Goal: Task Accomplishment & Management: Manage account settings

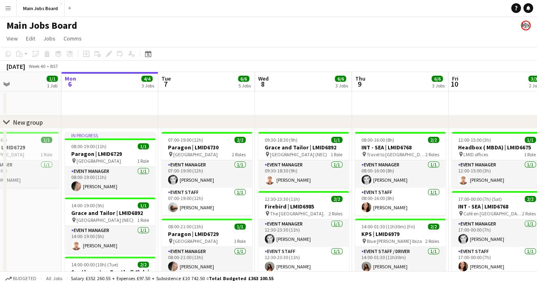
drag, startPoint x: 51, startPoint y: 180, endPoint x: 399, endPoint y: 172, distance: 348.7
click at [403, 171] on app-calendar-viewport "Fri 3 Sat 4 Sun 5 1/1 1 Job Mon 6 4/4 3 Jobs Tue 7 6/6 5 Jobs Wed 8 6/6 3 Jobs …" at bounding box center [268, 278] width 537 height 413
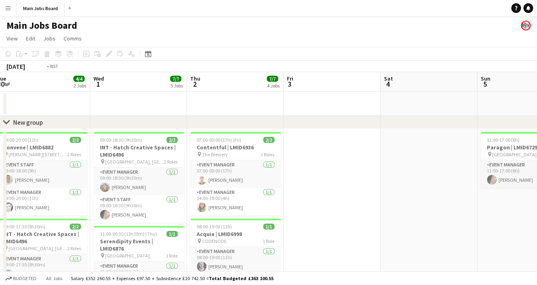
drag, startPoint x: 136, startPoint y: 212, endPoint x: 382, endPoint y: 213, distance: 245.9
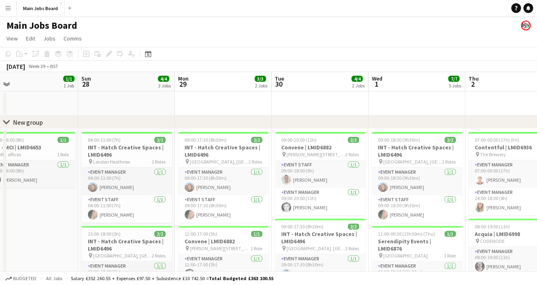
drag, startPoint x: 252, startPoint y: 212, endPoint x: 403, endPoint y: 214, distance: 151.3
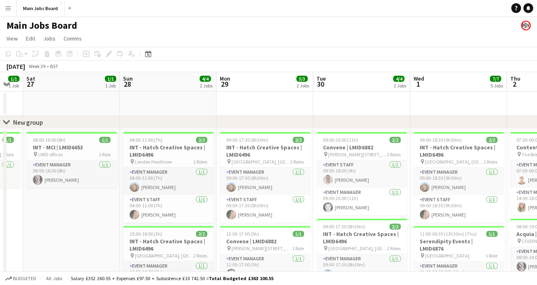
drag, startPoint x: 358, startPoint y: 207, endPoint x: 399, endPoint y: 207, distance: 40.9
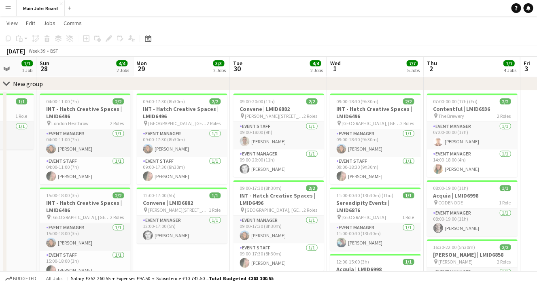
scroll to position [0, 268]
drag, startPoint x: 400, startPoint y: 207, endPoint x: 306, endPoint y: 205, distance: 93.9
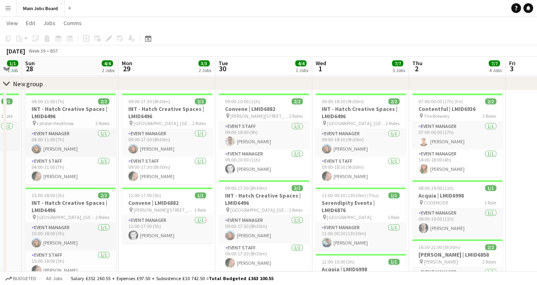
click at [303, 207] on app-calendar-viewport "Thu 25 3/3 3 Jobs Fri 26 1/1 1 Job Sat 27 1/1 1 Job Sun 28 4/4 2 Jobs Mon 29 3/…" at bounding box center [268, 241] width 537 height 495
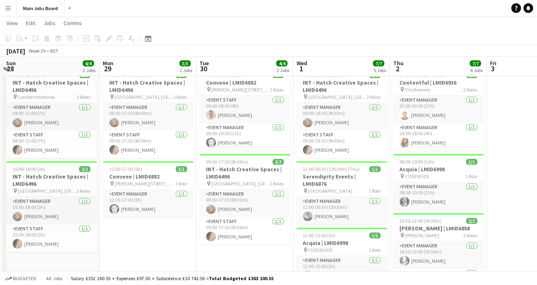
scroll to position [0, 293]
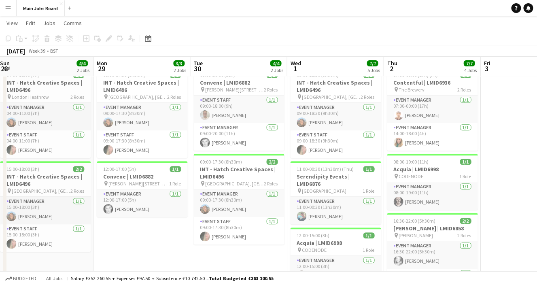
drag, startPoint x: 202, startPoint y: 233, endPoint x: 177, endPoint y: 233, distance: 25.1
click at [177, 233] on app-calendar-viewport "Thu 25 3/3 3 Jobs Fri 26 1/1 1 Job Sat 27 1/1 1 Job Sun 28 4/4 2 Jobs Mon 29 3/…" at bounding box center [268, 215] width 537 height 495
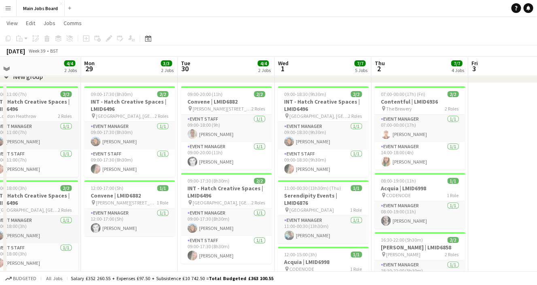
scroll to position [0, 340]
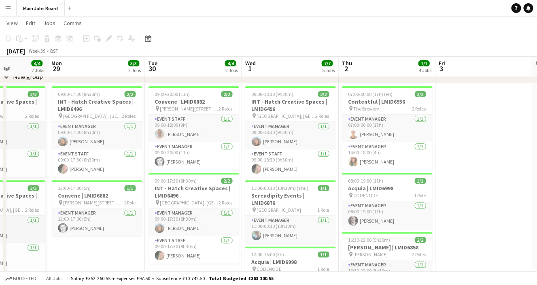
drag, startPoint x: 355, startPoint y: 218, endPoint x: 308, endPoint y: 218, distance: 46.5
click at [308, 218] on app-calendar-viewport "Thu 25 3/3 3 Jobs Fri 26 1/1 1 Job Sat 27 1/1 1 Job Sun 28 4/4 2 Jobs Mon 29 3/…" at bounding box center [268, 234] width 537 height 495
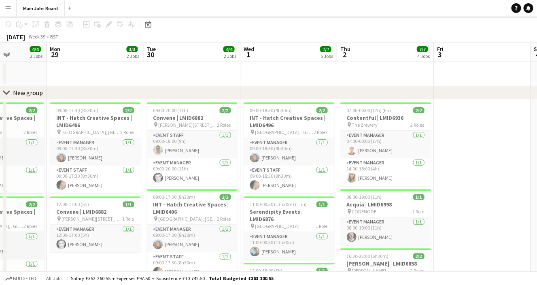
scroll to position [0, 0]
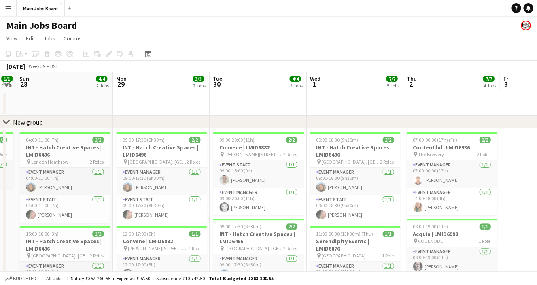
drag, startPoint x: 199, startPoint y: 104, endPoint x: 263, endPoint y: 104, distance: 64.3
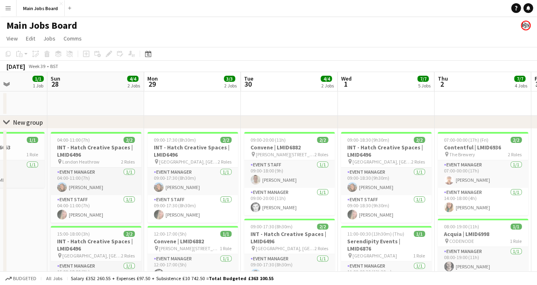
scroll to position [0, 242]
drag, startPoint x: 220, startPoint y: 111, endPoint x: 252, endPoint y: 112, distance: 32.0
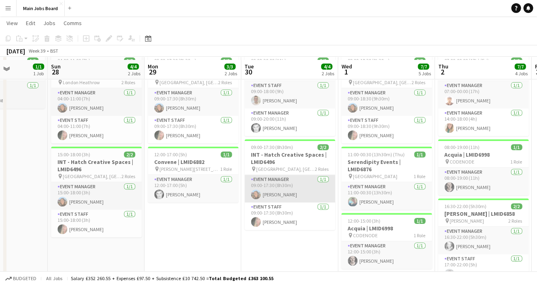
scroll to position [69, 0]
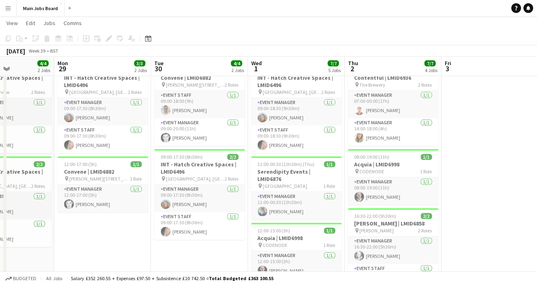
drag, startPoint x: 355, startPoint y: 167, endPoint x: 230, endPoint y: 175, distance: 125.2
click at [234, 174] on app-calendar-viewport "Thu 25 3/3 3 Jobs Fri 26 1/1 1 Job Sat 27 1/1 1 Job Sun 28 4/4 2 Jobs Mon 29 3/…" at bounding box center [268, 210] width 537 height 495
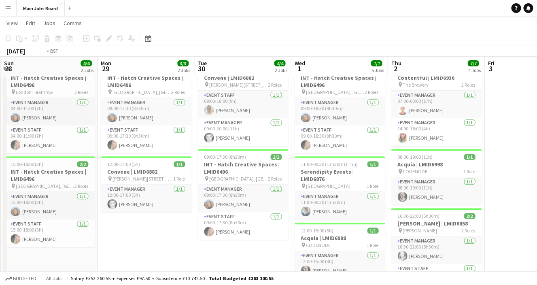
drag, startPoint x: 345, startPoint y: 164, endPoint x: 225, endPoint y: 164, distance: 120.5
click at [225, 164] on app-calendar-viewport "Thu 25 3/3 3 Jobs Fri 26 1/1 1 Job Sat 27 1/1 1 Job Sun 28 4/4 2 Jobs Mon 29 3/…" at bounding box center [268, 210] width 537 height 495
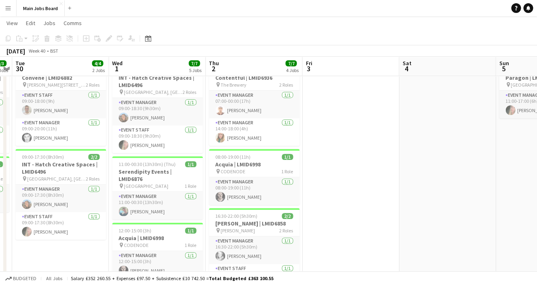
drag, startPoint x: 311, startPoint y: 166, endPoint x: 216, endPoint y: 166, distance: 95.1
click at [216, 166] on app-calendar-viewport "Sat 27 1/1 1 Job Sun 28 4/4 2 Jobs Mon 29 3/3 2 Jobs Tue 30 4/4 2 Jobs Wed 1 7/…" at bounding box center [268, 210] width 537 height 495
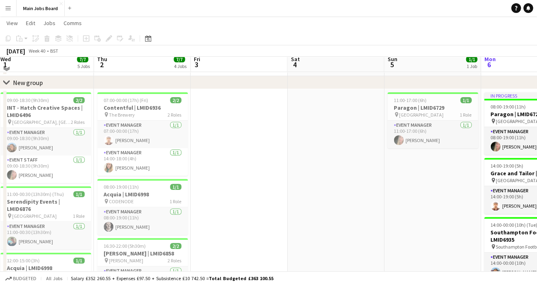
scroll to position [30, 0]
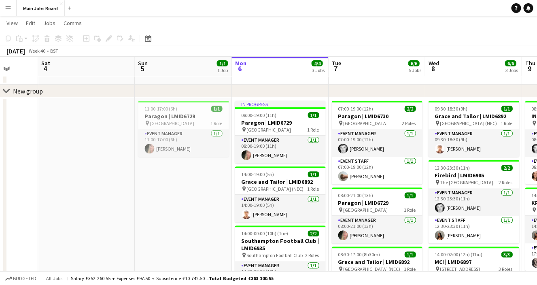
drag, startPoint x: 394, startPoint y: 201, endPoint x: 214, endPoint y: 190, distance: 180.3
click at [214, 190] on app-calendar-viewport "Tue 30 4/4 2 Jobs Wed 1 7/7 5 Jobs Thu 2 7/7 4 Jobs Fri 3 Sat 4 Sun 5 1/1 1 Job…" at bounding box center [268, 248] width 537 height 495
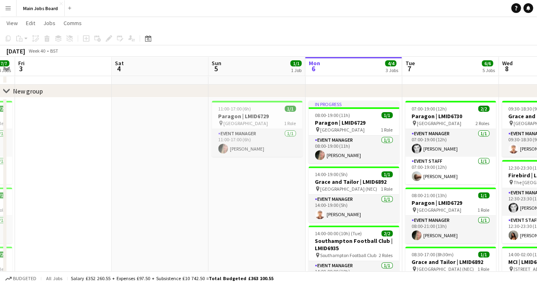
scroll to position [0, 294]
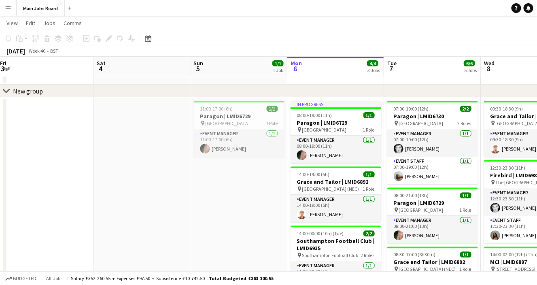
drag, startPoint x: 387, startPoint y: 215, endPoint x: 180, endPoint y: 212, distance: 207.1
click at [180, 212] on app-calendar-viewport "Tue 30 4/4 2 Jobs Wed 1 7/7 5 Jobs Thu 2 7/7 4 Jobs Fri 3 Sat 4 Sun 5 1/1 1 Job…" at bounding box center [268, 248] width 537 height 495
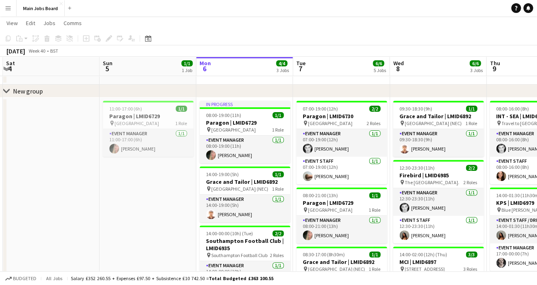
drag, startPoint x: 101, startPoint y: 181, endPoint x: 202, endPoint y: 191, distance: 102.0
click at [204, 191] on app-calendar-viewport "Thu 2 7/7 4 Jobs Fri 3 Sat 4 Sun 5 1/1 1 Job Mon 6 4/4 3 Jobs Tue 7 6/6 5 Jobs …" at bounding box center [268, 248] width 537 height 495
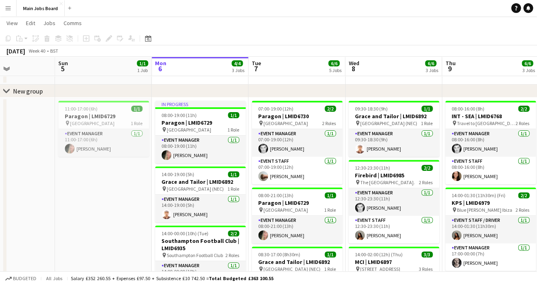
scroll to position [0, 249]
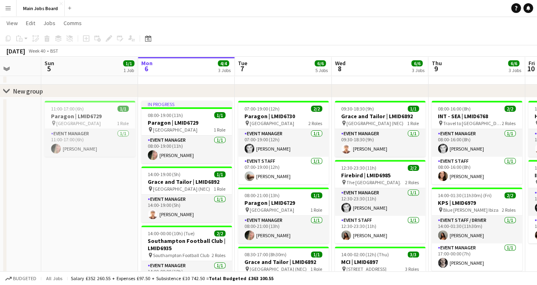
drag, startPoint x: 199, startPoint y: 192, endPoint x: 141, endPoint y: 191, distance: 57.4
click at [141, 191] on app-calendar-viewport "Thu 2 7/7 4 Jobs Fri 3 Sat 4 Sun 5 1/1 1 Job Mon 6 4/4 3 Jobs Tue 7 6/6 5 Jobs …" at bounding box center [268, 248] width 537 height 495
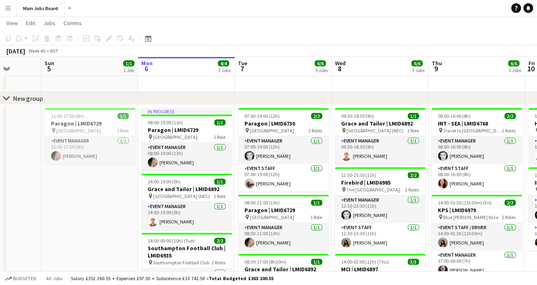
scroll to position [27, 0]
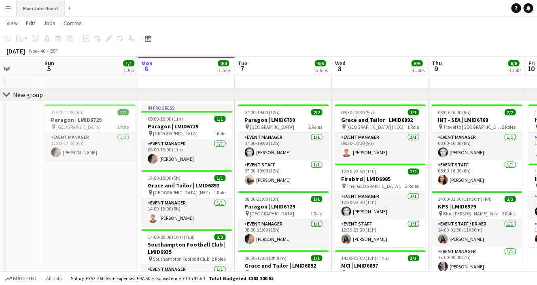
click at [32, 16] on button "Main Jobs Board Close" at bounding box center [41, 8] width 48 height 16
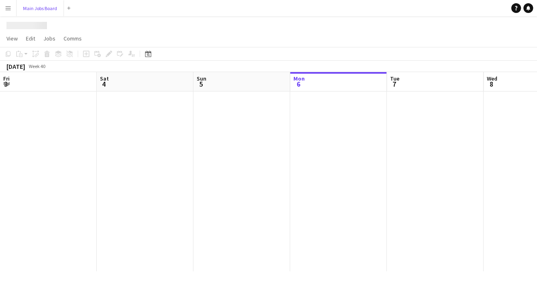
scroll to position [0, 193]
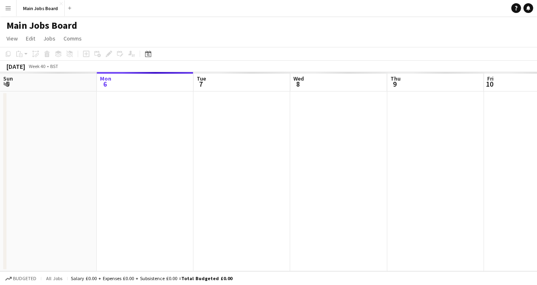
click at [7, 13] on button "Menu" at bounding box center [8, 8] width 16 height 16
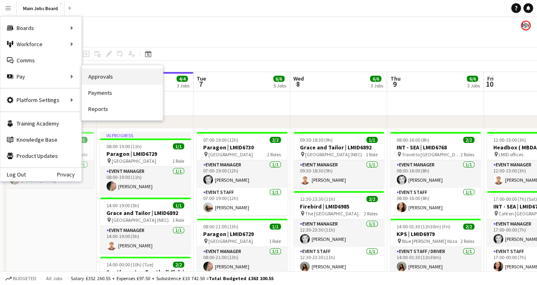
click at [97, 78] on link "Approvals" at bounding box center [122, 76] width 81 height 16
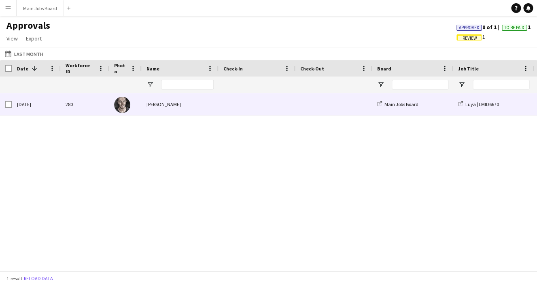
click at [68, 108] on div "280" at bounding box center [85, 104] width 49 height 22
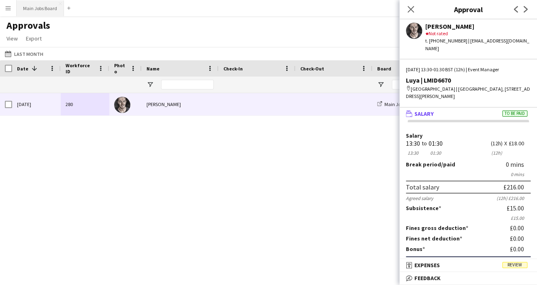
click at [27, 6] on button "Main Jobs Board Close" at bounding box center [40, 8] width 47 height 16
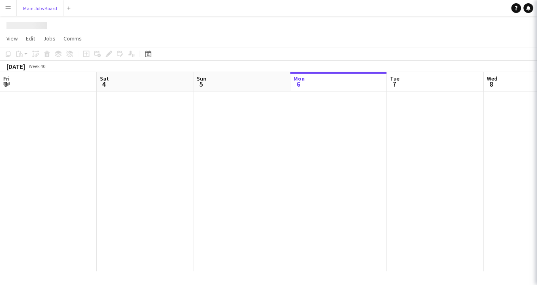
scroll to position [0, 193]
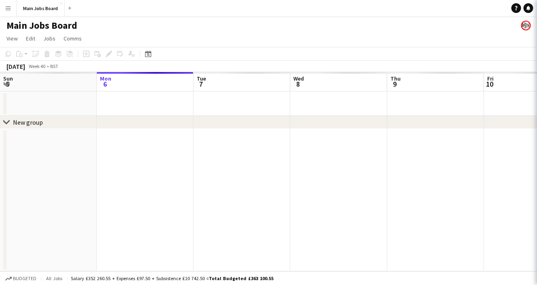
click at [10, 8] on app-icon "Menu" at bounding box center [8, 8] width 6 height 6
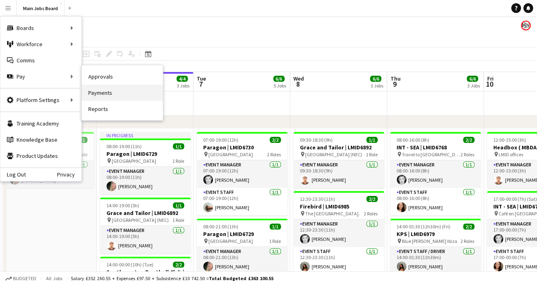
click at [111, 94] on link "Payments" at bounding box center [122, 93] width 81 height 16
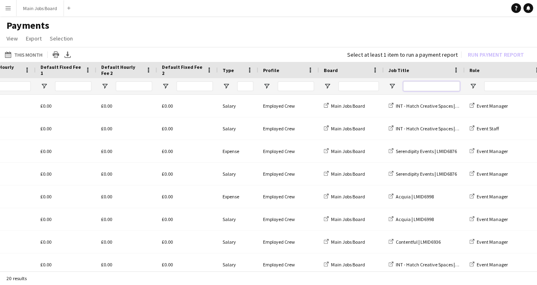
click at [415, 83] on input "Job Title Filter Input" at bounding box center [431, 86] width 57 height 10
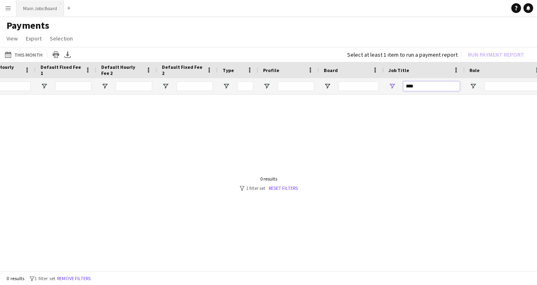
type input "****"
click at [40, 9] on button "Main Jobs Board Close" at bounding box center [40, 8] width 47 height 16
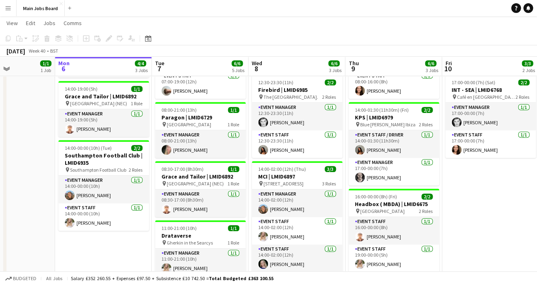
drag, startPoint x: 152, startPoint y: 237, endPoint x: 110, endPoint y: 236, distance: 42.1
click at [110, 236] on app-calendar-viewport "Fri 3 Sat 4 Sun 5 1/1 1 Job Mon 6 4/4 3 Jobs Tue 7 6/6 5 Jobs Wed 8 6/6 3 Jobs …" at bounding box center [268, 142] width 537 height 453
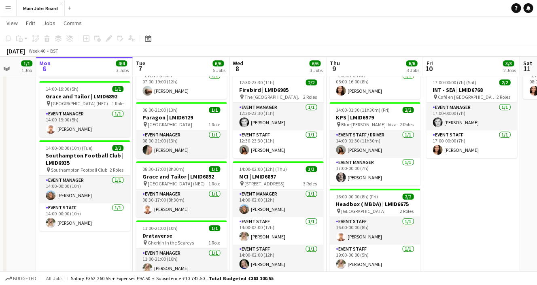
drag, startPoint x: 137, startPoint y: 248, endPoint x: 109, endPoint y: 246, distance: 28.0
click at [110, 248] on app-calendar-viewport "Fri 3 Sat 4 Sun 5 1/1 1 Job Mon 6 4/4 3 Jobs Tue 7 6/6 5 Jobs Wed 8 6/6 3 Jobs …" at bounding box center [268, 142] width 537 height 453
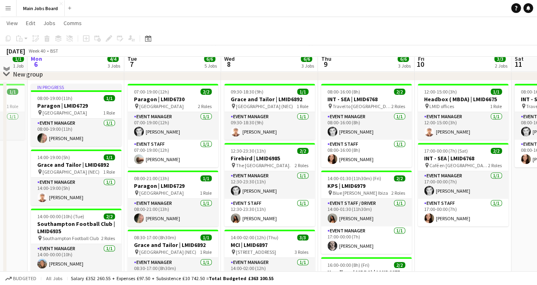
scroll to position [42, 0]
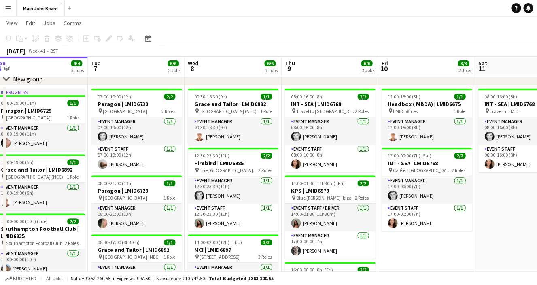
drag, startPoint x: 299, startPoint y: 182, endPoint x: 263, endPoint y: 182, distance: 35.6
click at [263, 182] on app-calendar-viewport "Fri 3 Sat 4 Sun 5 1/1 1 Job Mon 6 4/4 3 Jobs Tue 7 6/6 5 Jobs Wed 8 6/6 3 Jobs …" at bounding box center [268, 215] width 537 height 453
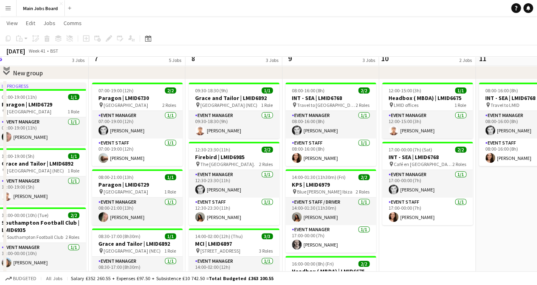
scroll to position [49, 0]
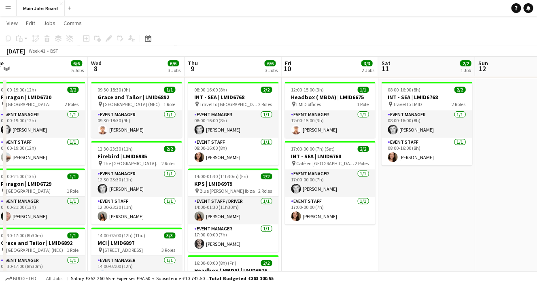
drag, startPoint x: 518, startPoint y: 197, endPoint x: 415, endPoint y: 199, distance: 102.8
click at [415, 199] on app-calendar-viewport "Sat 4 Sun 5 1/1 1 Job Mon 6 4/4 3 Jobs Tue 7 6/6 5 Jobs Wed 8 6/6 3 Jobs Thu 9 …" at bounding box center [268, 208] width 537 height 453
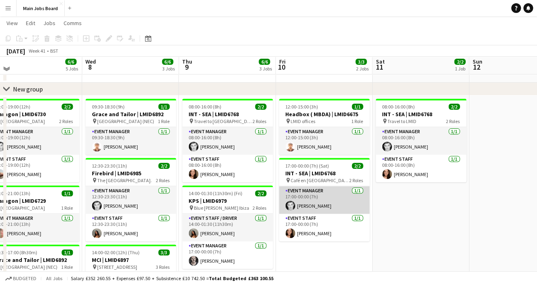
scroll to position [30, 0]
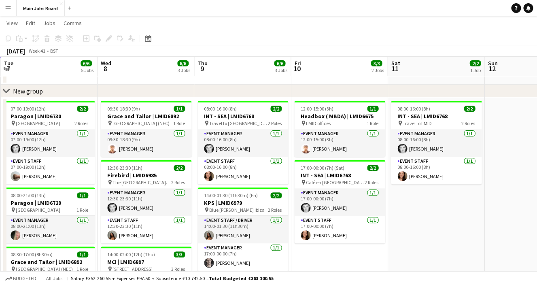
drag, startPoint x: 427, startPoint y: 195, endPoint x: 346, endPoint y: 198, distance: 80.9
click at [346, 198] on app-calendar-viewport "Sat 4 Sun 5 1/1 1 Job Mon 6 4/4 3 Jobs Tue 7 6/6 5 Jobs Wed 8 6/6 3 Jobs Thu 9 …" at bounding box center [268, 227] width 537 height 453
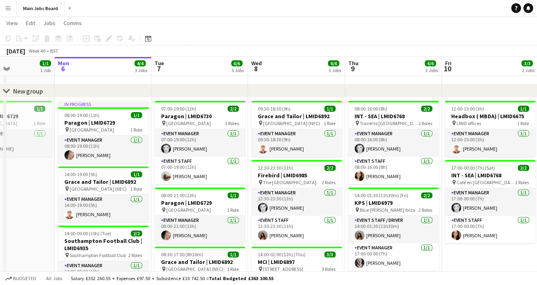
drag, startPoint x: 230, startPoint y: 203, endPoint x: 477, endPoint y: 176, distance: 248.9
click at [477, 176] on app-calendar-viewport "Fri 3 Sat 4 Sun 5 1/1 1 Job Mon 6 4/4 3 Jobs Tue 7 6/6 5 Jobs Wed 8 6/6 3 Jobs …" at bounding box center [268, 227] width 537 height 453
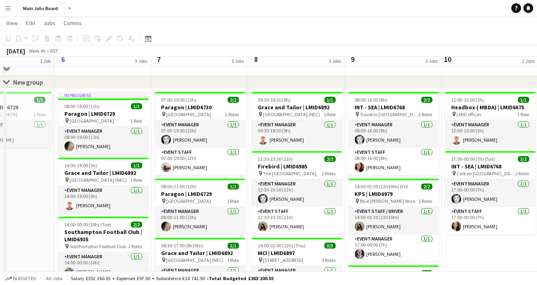
scroll to position [20, 0]
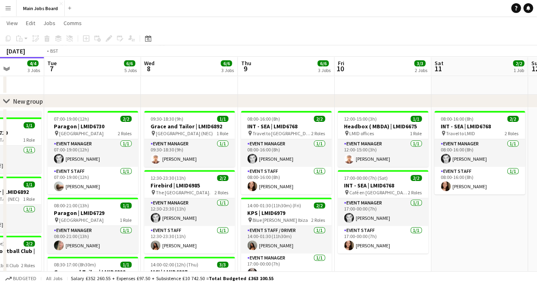
drag, startPoint x: 496, startPoint y: 174, endPoint x: 290, endPoint y: 176, distance: 205.9
click at [288, 176] on app-calendar-viewport "Fri 3 Sat 4 Sun 5 1/1 1 Job Mon 6 4/4 3 Jobs Tue 7 6/6 5 Jobs Wed 8 6/6 3 Jobs …" at bounding box center [268, 237] width 537 height 453
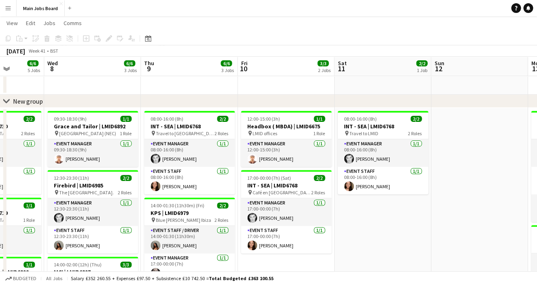
scroll to position [0, 347]
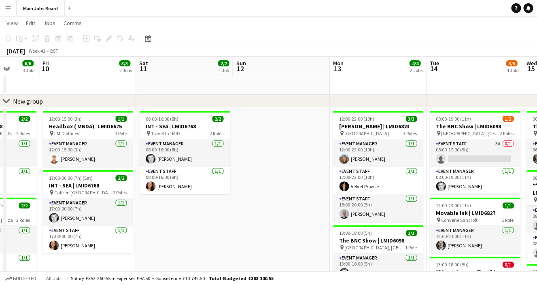
drag, startPoint x: 481, startPoint y: 175, endPoint x: 193, endPoint y: 167, distance: 287.7
click at [193, 167] on app-calendar-viewport "Mon 6 4/4 3 Jobs Tue 7 6/6 5 Jobs Wed 8 6/6 3 Jobs Thu 9 6/6 3 Jobs Fri 10 3/3 …" at bounding box center [268, 237] width 537 height 453
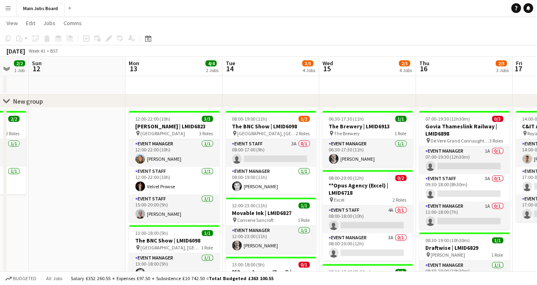
drag, startPoint x: 278, startPoint y: 190, endPoint x: 168, endPoint y: 189, distance: 110.0
click at [168, 189] on app-calendar-viewport "Wed 8 6/6 3 Jobs Thu 9 6/6 3 Jobs Fri 10 3/3 2 Jobs Sat 11 2/2 1 Job Sun 12 Mon…" at bounding box center [268, 237] width 537 height 453
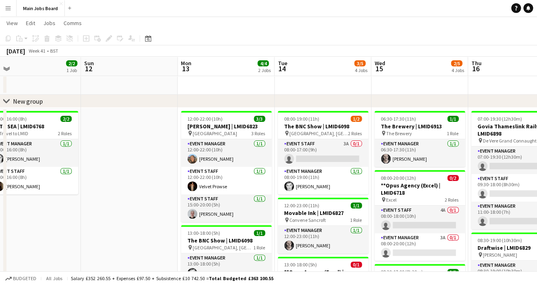
scroll to position [0, 331]
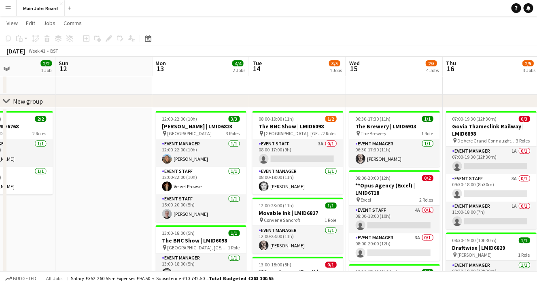
drag, startPoint x: 186, startPoint y: 197, endPoint x: 116, endPoint y: 196, distance: 70.0
click at [116, 197] on app-calendar-viewport "Wed 8 6/6 3 Jobs Thu 9 6/6 3 Jobs Fri 10 3/3 2 Jobs Sat 11 2/2 1 Job Sun 12 Mon…" at bounding box center [268, 237] width 537 height 453
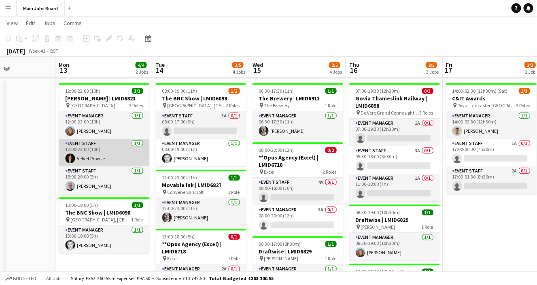
scroll to position [49, 0]
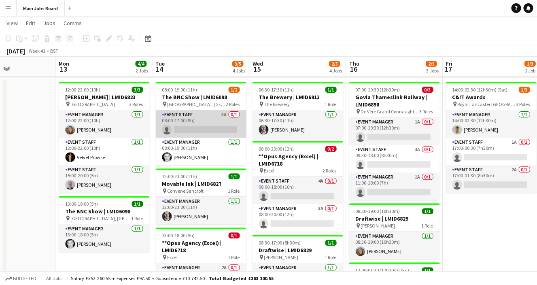
click at [223, 117] on app-card-role "Event Staff 3A 0/1 08:00-17:00 (9h) single-neutral-actions" at bounding box center [200, 124] width 91 height 28
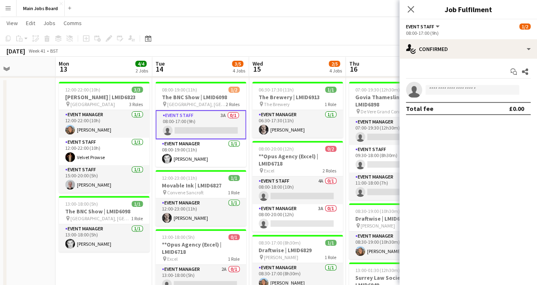
click at [15, 232] on app-date-cell at bounding box center [7, 256] width 97 height 357
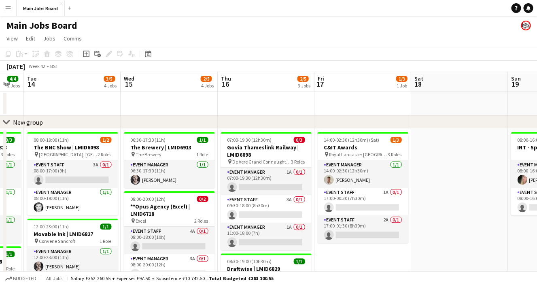
scroll to position [0, 333]
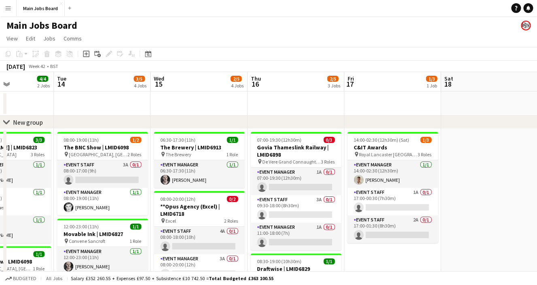
drag, startPoint x: 471, startPoint y: 180, endPoint x: 373, endPoint y: 188, distance: 98.6
click at [373, 188] on app-calendar-viewport "Fri 10 3/3 2 Jobs Sat 11 2/2 1 Job Sun 12 Mon 13 4/4 2 Jobs Tue 14 3/5 4 Jobs W…" at bounding box center [268, 278] width 537 height 413
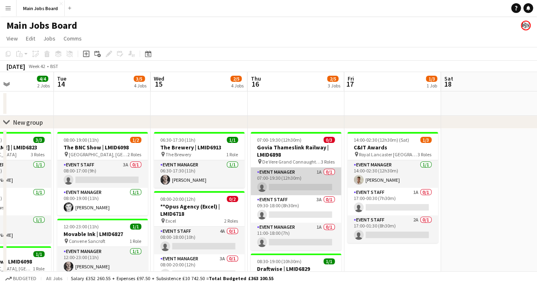
click at [322, 172] on app-card-role "Event Manager 1A 0/1 07:00-19:30 (12h30m) single-neutral-actions" at bounding box center [295, 181] width 91 height 28
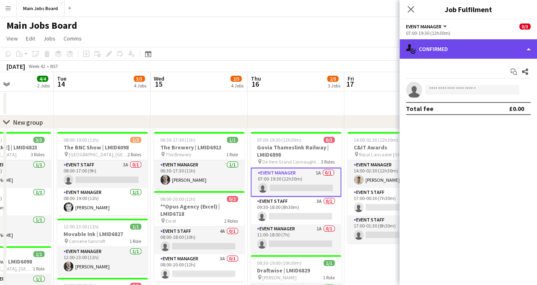
click at [473, 42] on div "single-neutral-actions-check-2 Confirmed" at bounding box center [468, 48] width 138 height 19
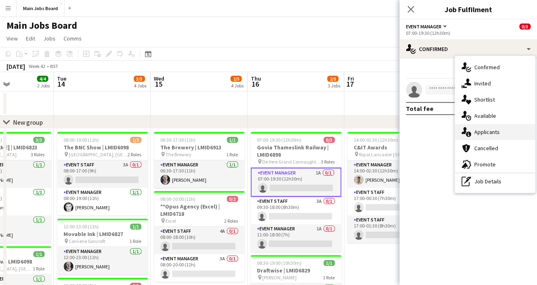
click at [496, 128] on div "single-neutral-actions-information Applicants" at bounding box center [495, 132] width 80 height 16
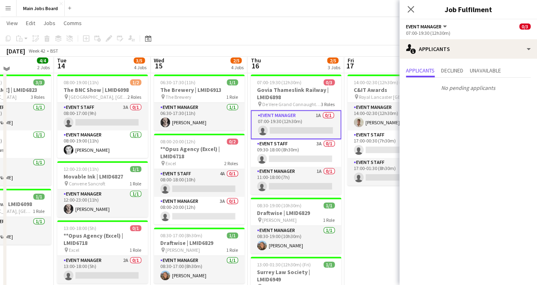
scroll to position [58, 0]
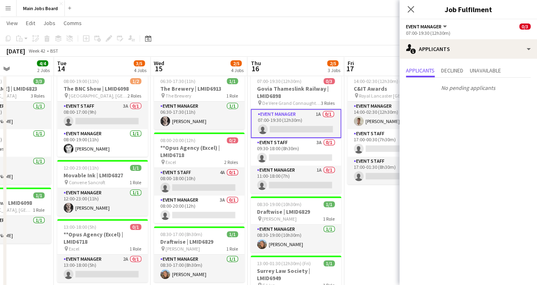
click at [318, 115] on app-card-role "Event Manager 1A 0/1 07:00-19:30 (12h30m) single-neutral-actions" at bounding box center [295, 123] width 91 height 29
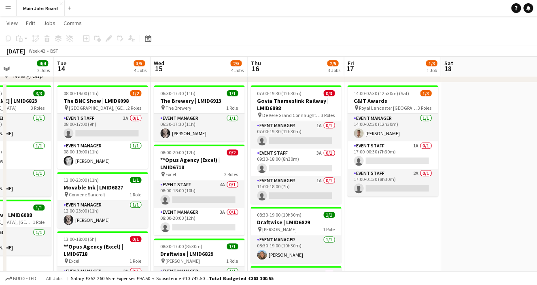
scroll to position [41, 0]
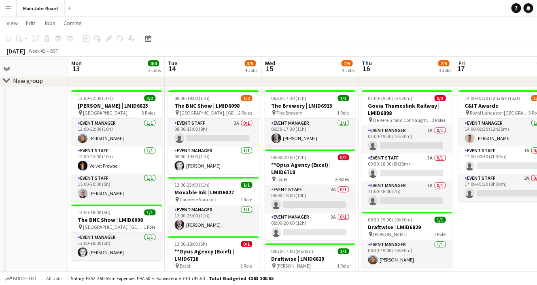
drag, startPoint x: 392, startPoint y: 205, endPoint x: 305, endPoint y: 205, distance: 87.4
click at [305, 206] on app-calendar-viewport "Fri 10 3/3 2 Jobs Sat 11 2/2 1 Job Sun 12 Mon 13 4/4 2 Jobs Tue 14 3/5 4 Jobs W…" at bounding box center [268, 217] width 537 height 453
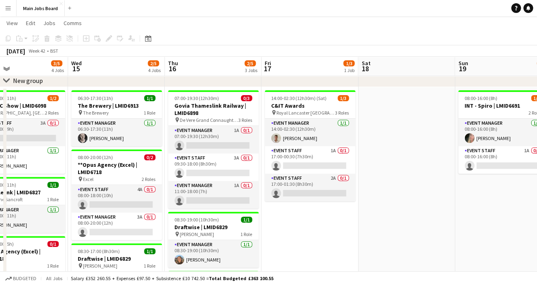
scroll to position [0, 227]
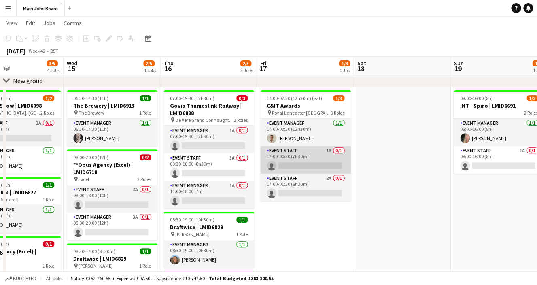
click at [331, 149] on app-card-role "Event Staff 1A 0/1 17:00-00:30 (7h30m) single-neutral-actions" at bounding box center [305, 160] width 91 height 28
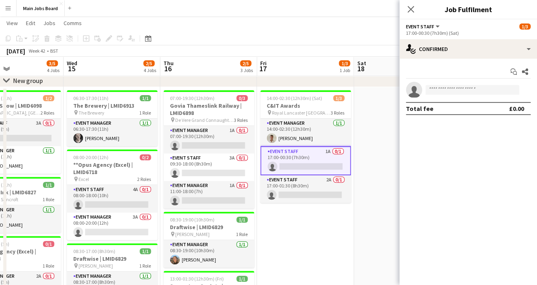
click at [440, 59] on div "Start chat Share single-neutral-actions Total fee £0.00" at bounding box center [468, 90] width 138 height 63
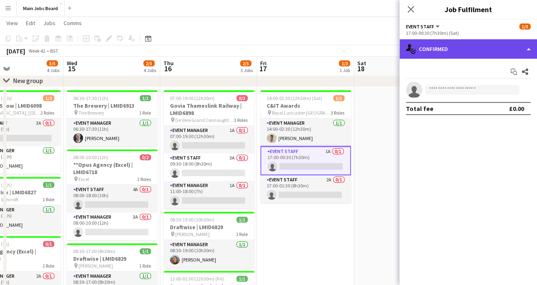
click at [449, 49] on div "single-neutral-actions-check-2 Confirmed" at bounding box center [468, 48] width 138 height 19
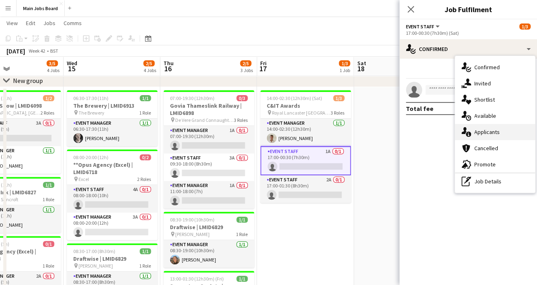
click at [465, 129] on icon at bounding box center [463, 130] width 5 height 7
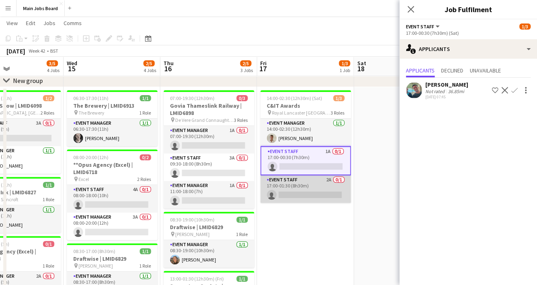
click at [327, 180] on app-card-role "Event Staff 2A 0/1 17:00-01:30 (8h30m) single-neutral-actions" at bounding box center [305, 189] width 91 height 28
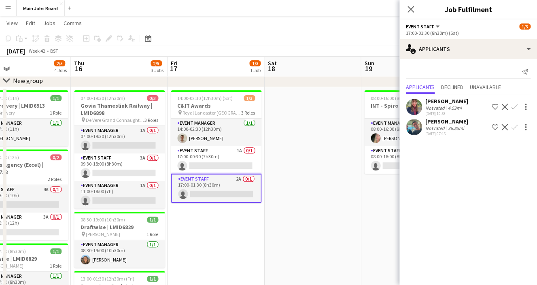
drag, startPoint x: 350, startPoint y: 238, endPoint x: 224, endPoint y: 238, distance: 126.2
click at [226, 238] on app-calendar-viewport "Sun 12 Mon 13 4/4 2 Jobs Tue 14 3/5 4 Jobs Wed 15 2/5 4 Jobs Thu 16 2/5 3 Jobs …" at bounding box center [268, 217] width 537 height 453
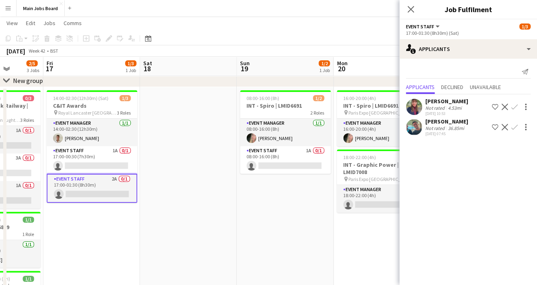
scroll to position [0, 273]
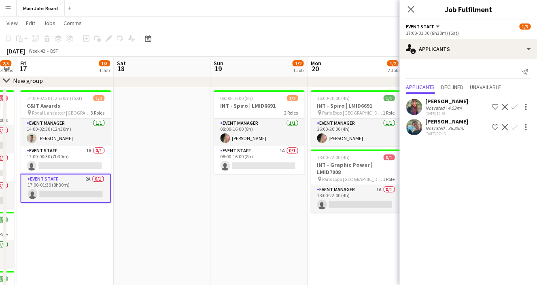
drag, startPoint x: 299, startPoint y: 220, endPoint x: 183, endPoint y: 220, distance: 115.7
click at [183, 220] on app-calendar-viewport "Tue 14 3/5 4 Jobs Wed 15 2/5 4 Jobs Thu 16 2/5 3 Jobs Fri 17 1/3 1 Job Sat 18 S…" at bounding box center [268, 217] width 537 height 453
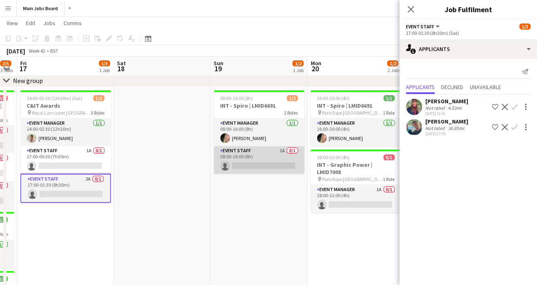
click at [280, 150] on app-card-role "Event Staff 1A 0/1 08:00-16:00 (8h) single-neutral-actions" at bounding box center [259, 160] width 91 height 28
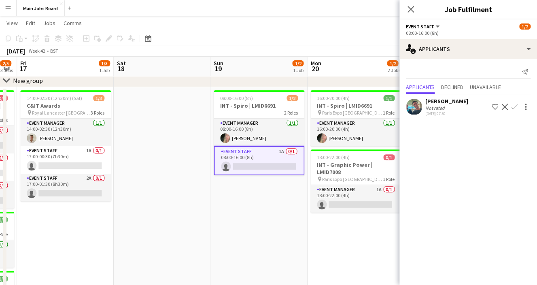
click at [267, 197] on app-date-cell "08:00-16:00 (8h) 1/2 INT - Spiro | LMID6691 2 Roles Event Manager [DATE] 08:00-…" at bounding box center [258, 265] width 97 height 357
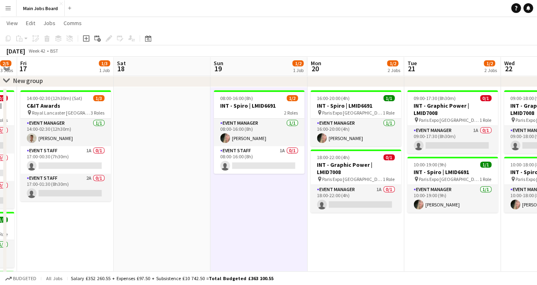
drag, startPoint x: 289, startPoint y: 207, endPoint x: 165, endPoint y: 207, distance: 124.6
click at [164, 207] on app-calendar-viewport "Tue 14 3/5 4 Jobs Wed 15 2/5 4 Jobs Thu 16 2/5 3 Jobs Fri 17 1/3 1 Job Sat 18 S…" at bounding box center [268, 217] width 537 height 453
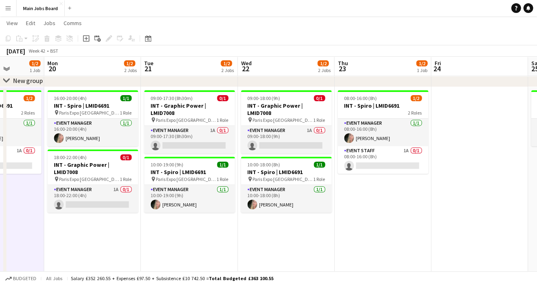
scroll to position [0, 342]
drag, startPoint x: 433, startPoint y: 231, endPoint x: 298, endPoint y: 233, distance: 135.1
click at [296, 232] on app-calendar-viewport "Thu 16 2/5 3 Jobs Fri 17 1/3 1 Job Sat 18 Sun 19 1/2 1 Job Mon 20 1/2 2 Jobs Tu…" at bounding box center [268, 217] width 537 height 453
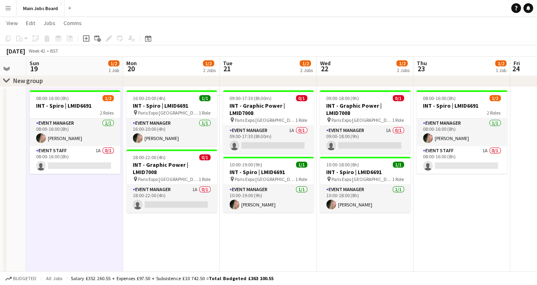
drag, startPoint x: 186, startPoint y: 222, endPoint x: 262, endPoint y: 233, distance: 77.3
click at [263, 233] on app-calendar-viewport "Thu 16 2/5 3 Jobs Fri 17 1/3 1 Job Sat 18 Sun 19 1/2 1 Job Mon 20 1/2 2 Jobs Tu…" at bounding box center [268, 217] width 537 height 453
drag, startPoint x: 93, startPoint y: 249, endPoint x: 208, endPoint y: 266, distance: 116.6
click at [213, 266] on app-calendar-viewport "Thu 16 2/5 3 Jobs Fri 17 1/3 1 Job Sat 18 Sun 19 1/2 1 Job Mon 20 1/2 2 Jobs Tu…" at bounding box center [268, 217] width 537 height 453
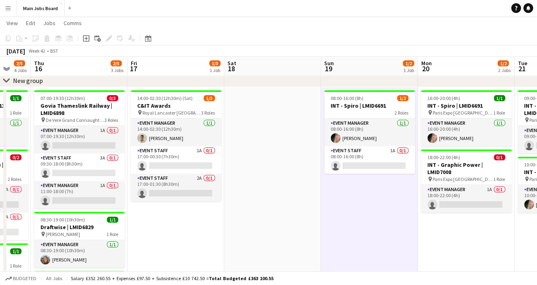
drag, startPoint x: 104, startPoint y: 214, endPoint x: 193, endPoint y: 232, distance: 90.5
click at [194, 232] on app-calendar-viewport "Tue 14 3/5 4 Jobs Wed 15 2/5 4 Jobs Thu 16 2/5 3 Jobs Fri 17 1/3 1 Job Sat 18 S…" at bounding box center [268, 217] width 537 height 453
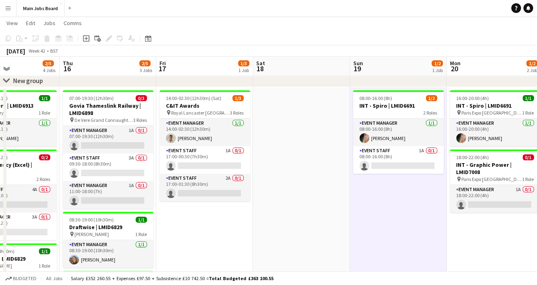
drag, startPoint x: 113, startPoint y: 220, endPoint x: 225, endPoint y: 221, distance: 111.6
click at [225, 221] on app-calendar-viewport "Mon 13 4/4 2 Jobs Tue 14 3/5 4 Jobs Wed 15 2/5 4 Jobs Thu 16 2/5 3 Jobs Fri 17 …" at bounding box center [268, 217] width 537 height 453
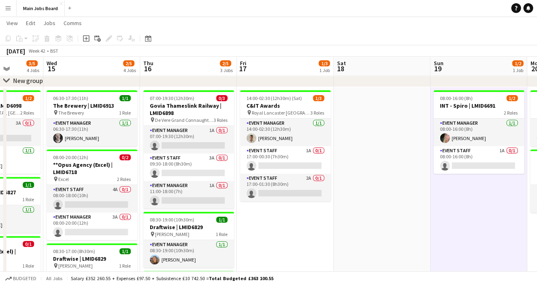
scroll to position [0, 235]
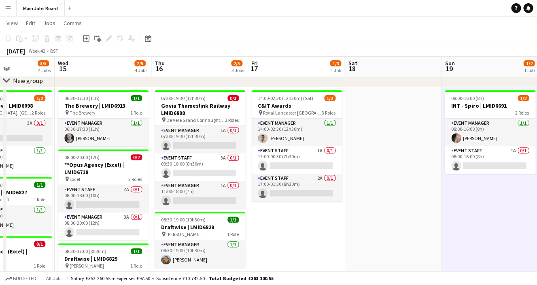
drag, startPoint x: 206, startPoint y: 250, endPoint x: 297, endPoint y: 248, distance: 91.0
click at [298, 248] on app-calendar-viewport "Sun 12 Mon 13 4/4 2 Jobs Tue 14 3/5 4 Jobs Wed 15 2/5 4 Jobs Thu 16 2/5 3 Jobs …" at bounding box center [268, 217] width 537 height 453
click at [28, 6] on button "Main Jobs Board Close" at bounding box center [41, 8] width 48 height 16
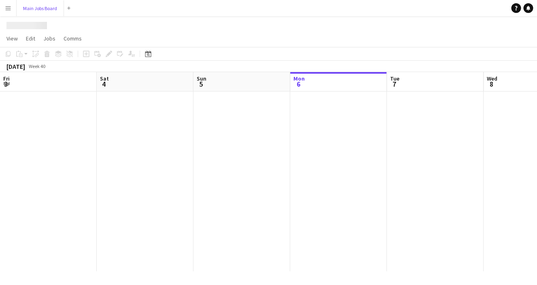
scroll to position [0, 0]
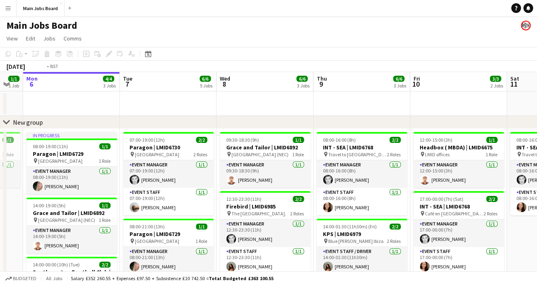
drag, startPoint x: 456, startPoint y: 207, endPoint x: 101, endPoint y: 167, distance: 357.4
click at [108, 168] on app-calendar-viewport "Fri 3 Sat 4 Sun 5 1/1 1 Job Mon 6 4/4 3 Jobs Tue 7 6/6 5 Jobs Wed 8 6/6 3 Jobs …" at bounding box center [268, 278] width 537 height 413
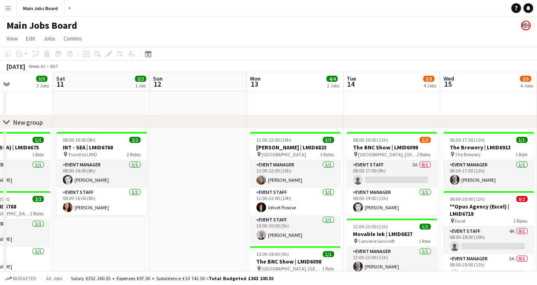
drag, startPoint x: 319, startPoint y: 146, endPoint x: 83, endPoint y: 146, distance: 236.2
click at [85, 146] on app-calendar-viewport "Tue 7 6/6 5 Jobs Wed 8 6/6 3 Jobs Thu 9 6/6 3 Jobs Fri 10 3/3 2 Jobs Sat 11 2/2…" at bounding box center [268, 278] width 537 height 413
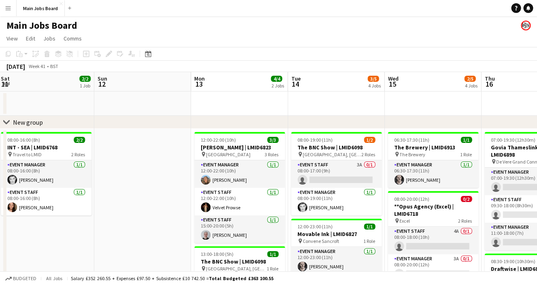
drag, startPoint x: 382, startPoint y: 127, endPoint x: 160, endPoint y: 124, distance: 222.1
click at [160, 126] on div "chevron-right New group" at bounding box center [268, 122] width 537 height 13
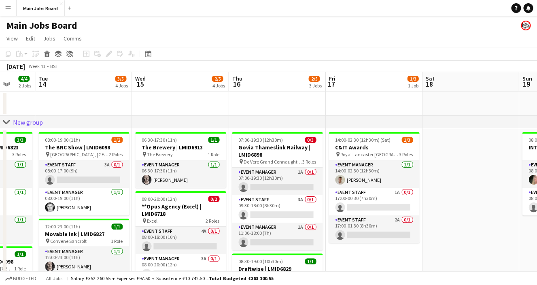
drag, startPoint x: 360, startPoint y: 84, endPoint x: 188, endPoint y: 95, distance: 171.8
click at [188, 95] on app-calendar-viewport "Fri 10 3/3 2 Jobs Sat 11 2/2 1 Job Sun 12 Mon 13 4/4 2 Jobs Tue 14 3/5 4 Jobs W…" at bounding box center [268, 278] width 537 height 413
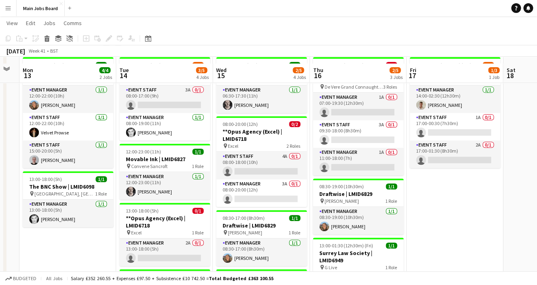
scroll to position [85, 0]
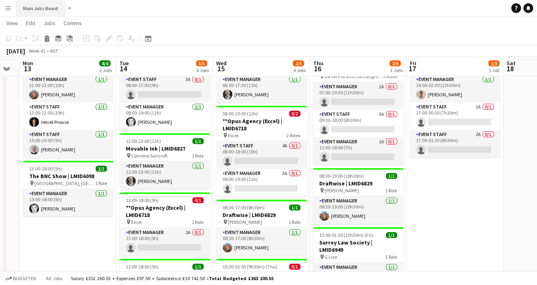
click at [53, 15] on button "Main Jobs Board Close" at bounding box center [41, 8] width 48 height 16
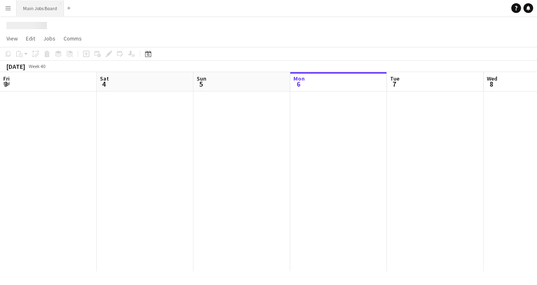
scroll to position [0, 193]
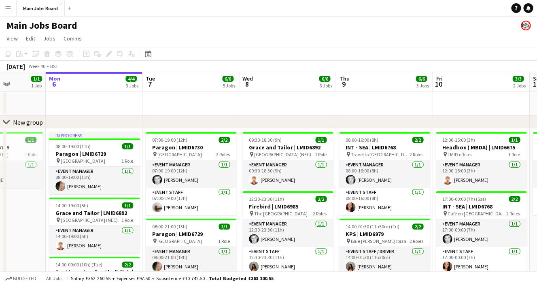
drag, startPoint x: 323, startPoint y: 190, endPoint x: 272, endPoint y: 191, distance: 50.6
click at [272, 191] on app-calendar-viewport "Fri 3 Sat 4 Sun 5 1/1 1 Job Mon 6 4/4 3 Jobs Tue 7 6/6 5 Jobs Wed 8 6/6 3 Jobs …" at bounding box center [268, 278] width 537 height 413
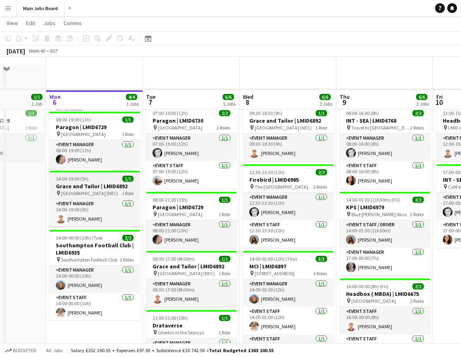
scroll to position [0, 0]
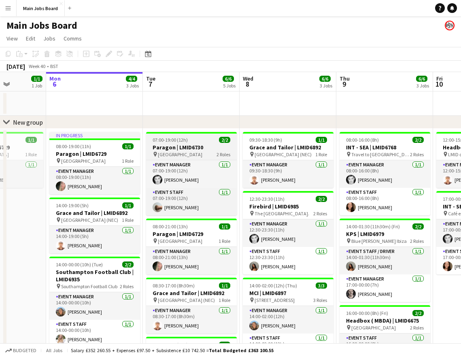
click at [183, 144] on app-job-card "07:00-19:00 (12h) 2/2 Paragon | LMID6730 pin [GEOGRAPHIC_DATA] 2 Roles Event Ma…" at bounding box center [191, 173] width 91 height 83
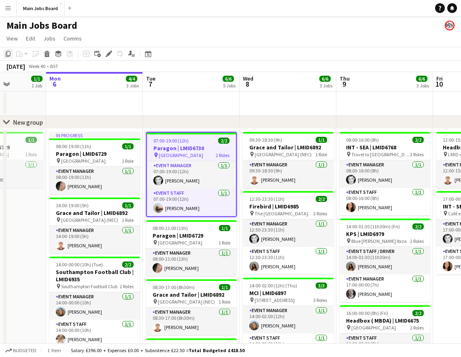
click at [9, 57] on icon at bounding box center [8, 54] width 5 height 6
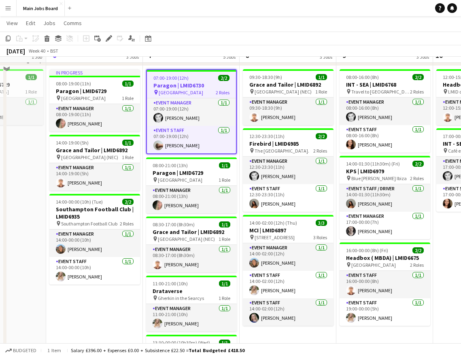
scroll to position [106, 0]
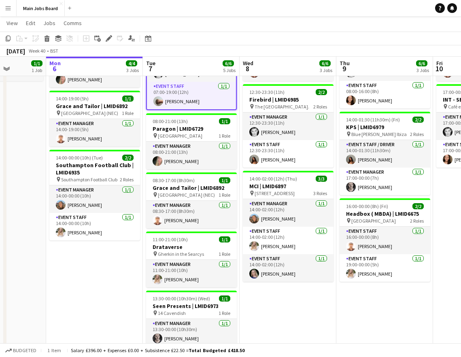
click at [98, 284] on app-date-cell "In progress 08:00-19:00 (11h) 1/1 Paragon | LMID6729 pin [GEOGRAPHIC_DATA] 1 Ro…" at bounding box center [94, 200] width 97 height 357
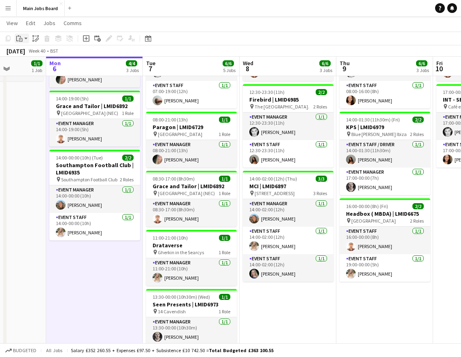
click at [23, 41] on div "Paste" at bounding box center [20, 39] width 10 height 10
click at [34, 50] on link "Paste Command V" at bounding box center [53, 53] width 64 height 7
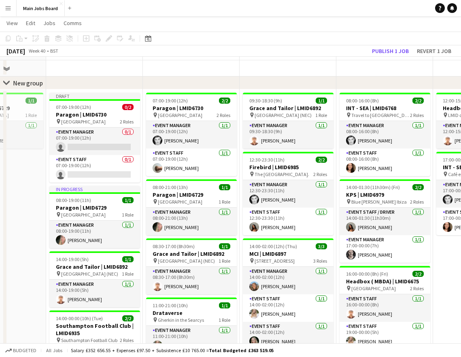
scroll to position [23, 0]
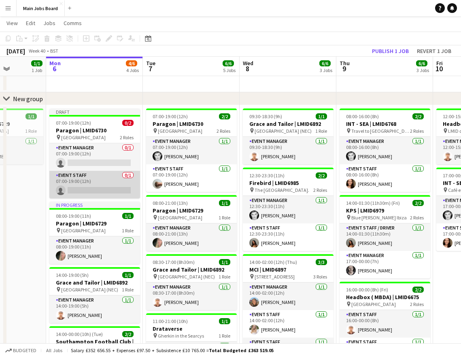
click at [84, 185] on app-card-role "Event Staff 0/1 07:00-19:00 (12h) single-neutral-actions" at bounding box center [94, 185] width 91 height 28
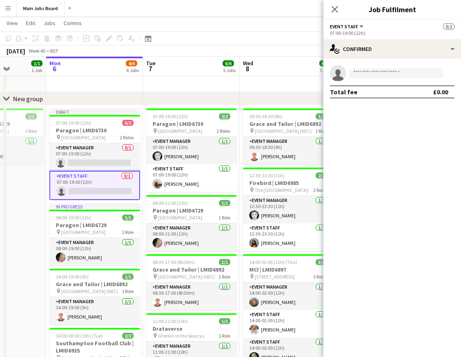
click at [396, 61] on div "single-neutral-actions Total fee £0.00" at bounding box center [392, 82] width 138 height 46
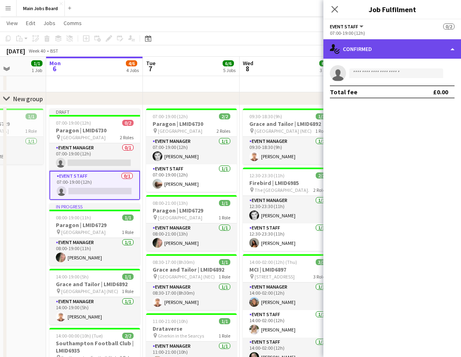
click at [394, 48] on div "single-neutral-actions-check-2 Confirmed" at bounding box center [392, 48] width 138 height 19
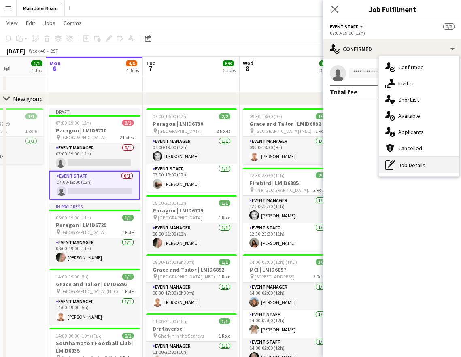
click at [415, 160] on div "pen-write Job Details" at bounding box center [419, 165] width 80 height 16
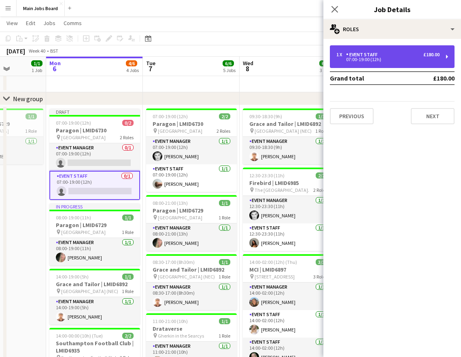
click at [394, 49] on div "1 x Event Staff £180.00 07:00-19:00 (12h)" at bounding box center [392, 56] width 125 height 23
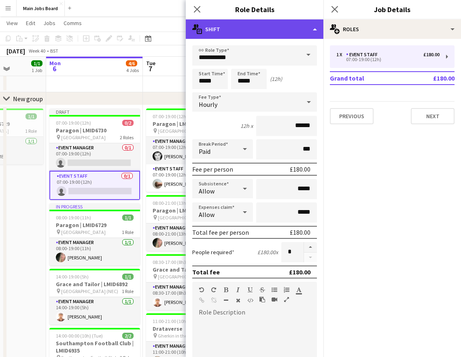
click at [258, 32] on div "multiple-actions-text Shift" at bounding box center [255, 28] width 138 height 19
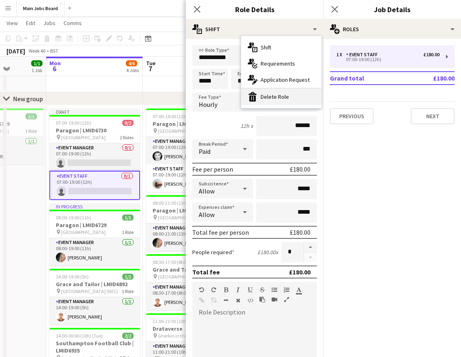
click at [277, 104] on div "bin-2 Delete Role" at bounding box center [281, 97] width 80 height 16
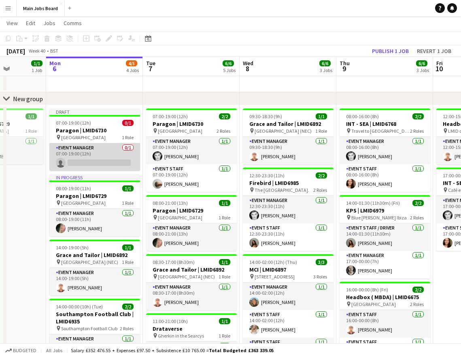
click at [116, 158] on app-card-role "Event Manager 0/1 07:00-19:00 (12h) single-neutral-actions" at bounding box center [94, 157] width 91 height 28
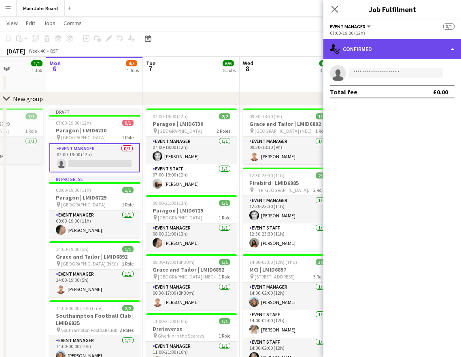
click at [385, 52] on div "single-neutral-actions-check-2 Confirmed" at bounding box center [392, 48] width 138 height 19
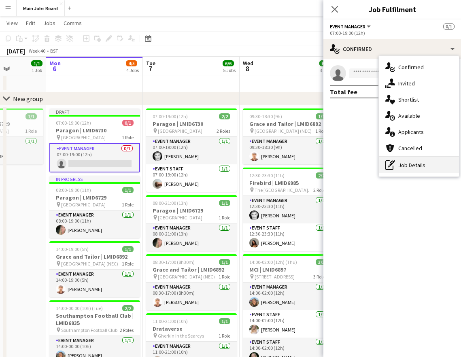
click at [413, 161] on div "pen-write Job Details" at bounding box center [419, 165] width 80 height 16
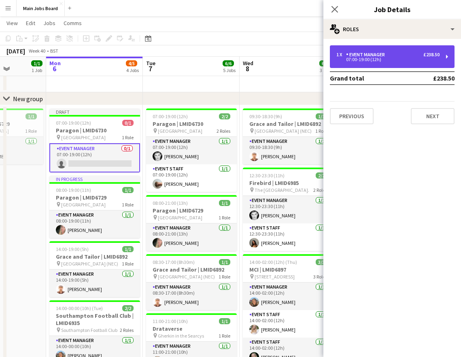
click at [354, 55] on div "Event Manager" at bounding box center [367, 55] width 42 height 6
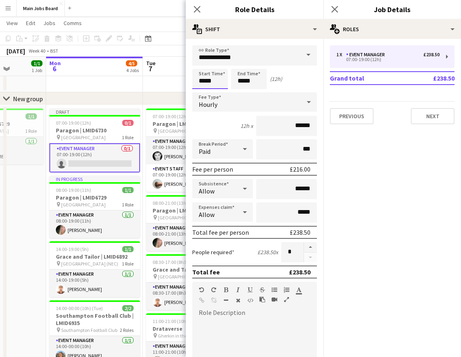
click at [219, 84] on input "*****" at bounding box center [210, 79] width 36 height 20
type input "*****"
click at [256, 80] on input "*****" at bounding box center [249, 79] width 36 height 20
type input "*****"
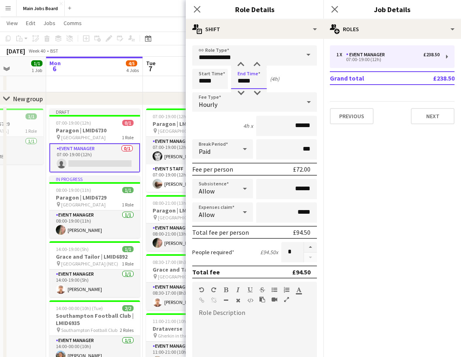
type input "*****"
click at [302, 126] on input "******" at bounding box center [286, 126] width 61 height 20
type input "******"
click at [294, 57] on input "**********" at bounding box center [254, 55] width 125 height 20
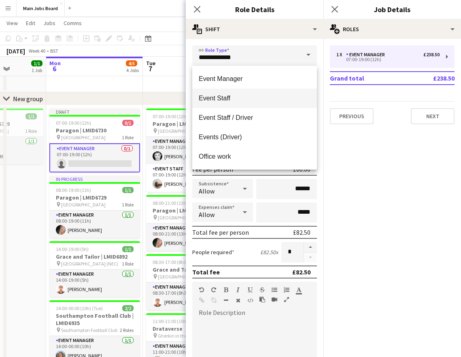
click at [276, 104] on mat-option "Event Staff" at bounding box center [254, 98] width 125 height 19
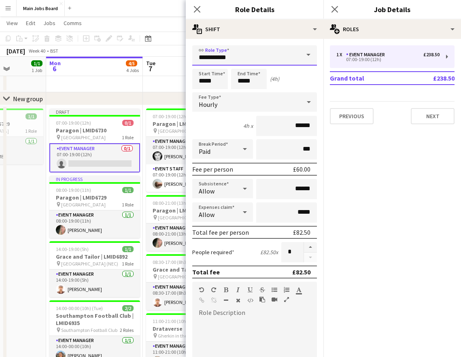
click at [256, 61] on input "**********" at bounding box center [254, 55] width 125 height 20
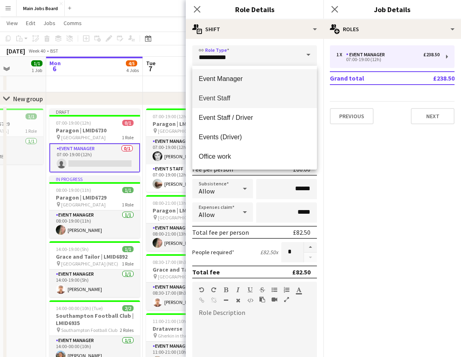
click at [243, 76] on span "Event Manager" at bounding box center [255, 79] width 112 height 8
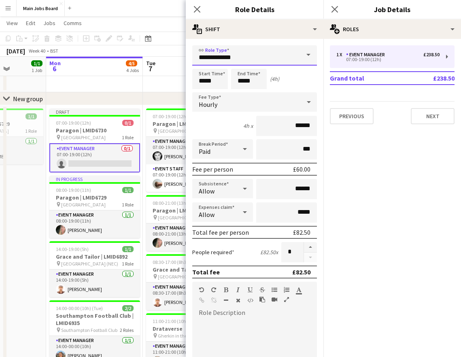
click at [252, 52] on input "**********" at bounding box center [254, 55] width 125 height 20
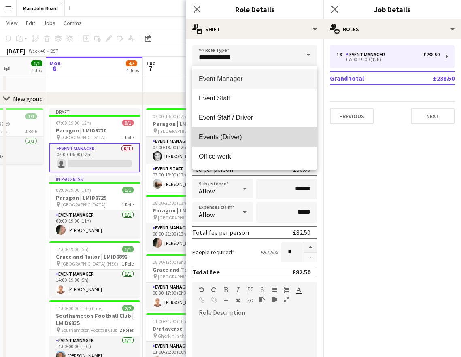
click at [248, 131] on mat-option "Events (Driver)" at bounding box center [254, 136] width 125 height 19
type input "**********"
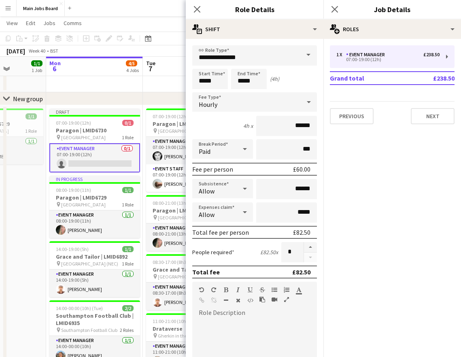
click at [412, 166] on mat-expansion-panel "pencil3 General details 1 x Event Manager £238.50 07:00-19:00 (12h) Grand total…" at bounding box center [392, 198] width 138 height 318
click at [438, 117] on button "Next" at bounding box center [433, 116] width 44 height 16
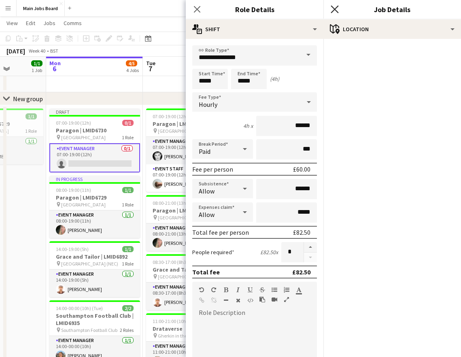
click at [331, 7] on icon "Close pop-in" at bounding box center [334, 9] width 8 height 8
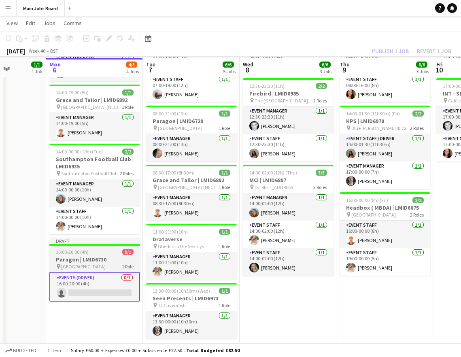
scroll to position [113, 0]
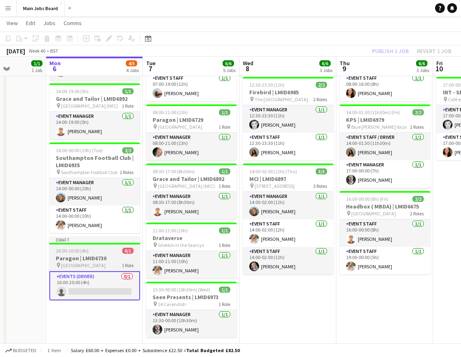
click at [78, 253] on span "16:00-20:00 (4h)" at bounding box center [72, 251] width 33 height 6
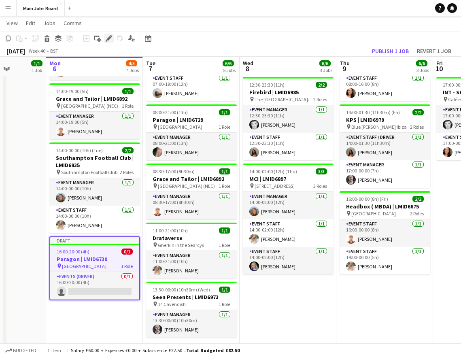
click at [110, 38] on icon at bounding box center [108, 38] width 4 height 4
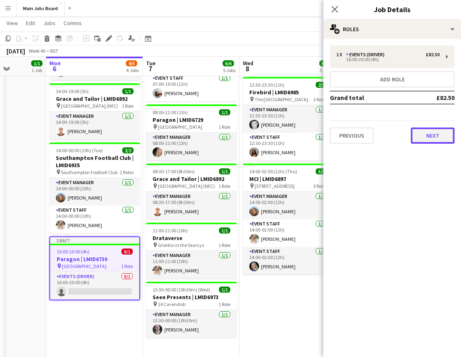
click at [429, 138] on button "Next" at bounding box center [433, 135] width 44 height 16
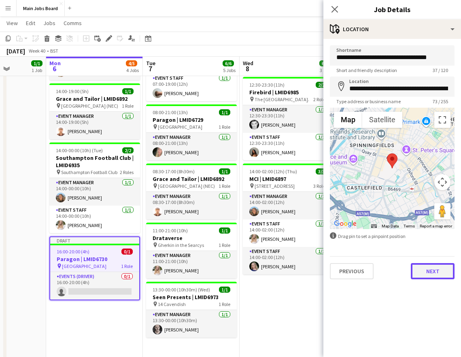
click at [426, 274] on button "Next" at bounding box center [433, 271] width 44 height 16
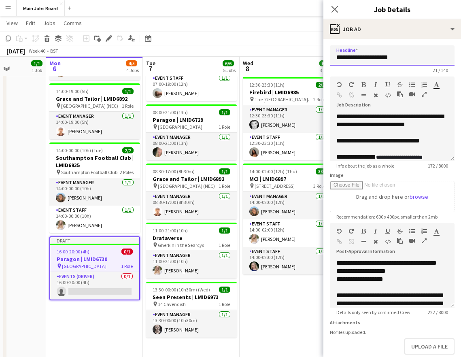
drag, startPoint x: 410, startPoint y: 59, endPoint x: 264, endPoint y: 59, distance: 146.0
click at [330, 59] on input "**********" at bounding box center [392, 55] width 125 height 20
type input "*"
type input "**********"
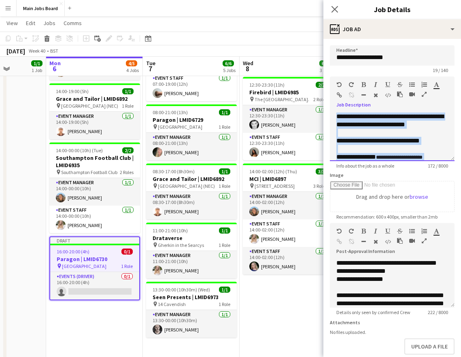
scroll to position [23, 0]
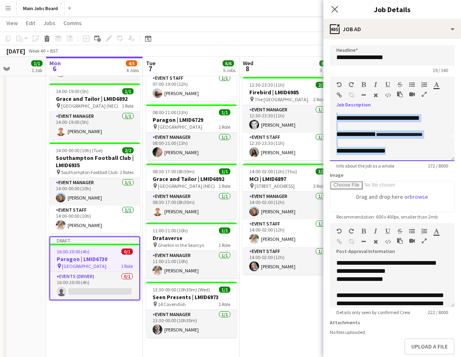
drag, startPoint x: 338, startPoint y: 118, endPoint x: 418, endPoint y: 179, distance: 100.7
click at [418, 161] on div "**********" at bounding box center [392, 136] width 125 height 49
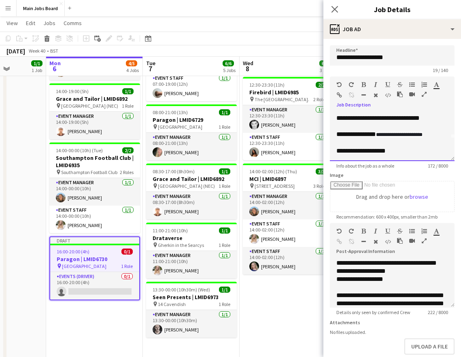
scroll to position [0, 0]
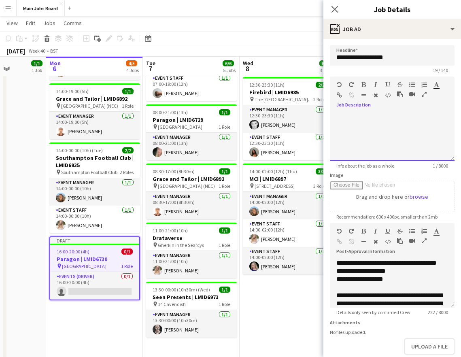
click at [399, 144] on div at bounding box center [392, 136] width 125 height 49
click at [333, 10] on icon "Close pop-in" at bounding box center [334, 9] width 8 height 8
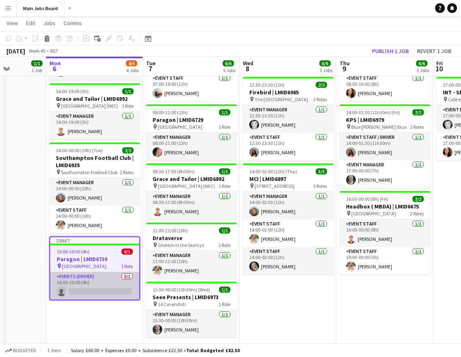
click at [94, 284] on app-card-role "Events (Driver) 0/1 16:00-20:00 (4h) single-neutral-actions" at bounding box center [94, 286] width 89 height 28
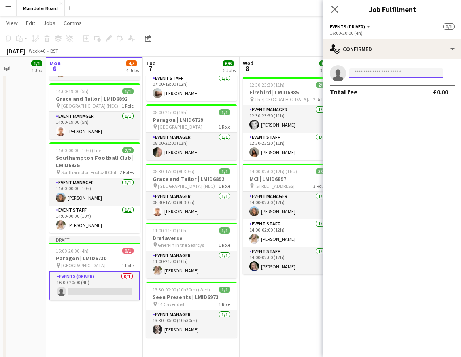
click at [393, 70] on input at bounding box center [396, 73] width 94 height 10
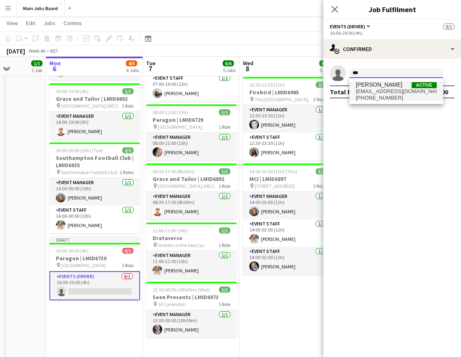
type input "***"
click at [390, 86] on span "[PERSON_NAME] Active" at bounding box center [396, 84] width 81 height 7
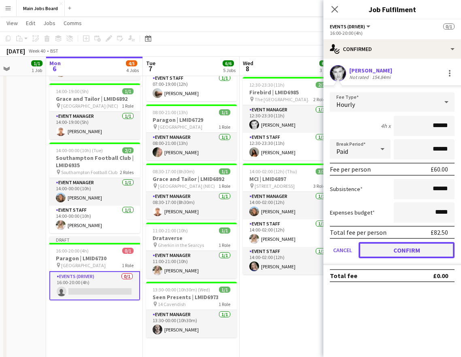
click at [389, 252] on button "Confirm" at bounding box center [406, 250] width 96 height 16
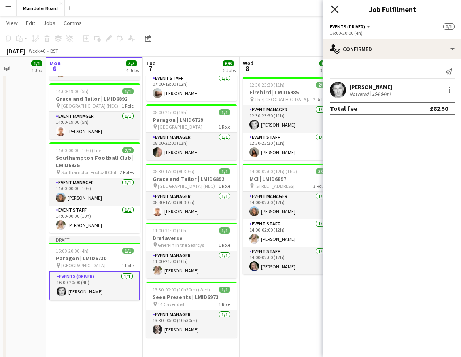
click at [334, 11] on icon "Close pop-in" at bounding box center [334, 9] width 8 height 8
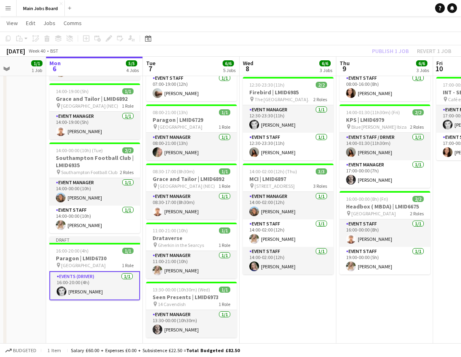
click at [385, 50] on div "Publish 1 job Revert 1 job" at bounding box center [411, 51] width 99 height 11
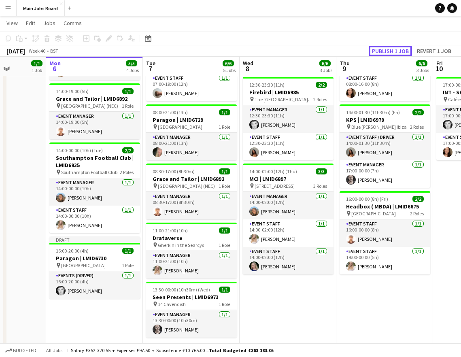
click at [385, 50] on button "Publish 1 job" at bounding box center [389, 51] width 43 height 11
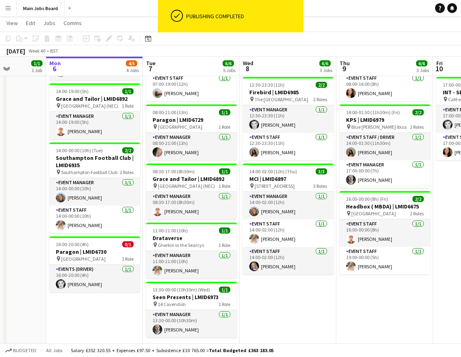
click at [335, 284] on app-date-cell "09:30-18:30 (9h) 1/1 Grace and Tailor | LMID6892 pin National Exhibition Centre…" at bounding box center [287, 193] width 97 height 357
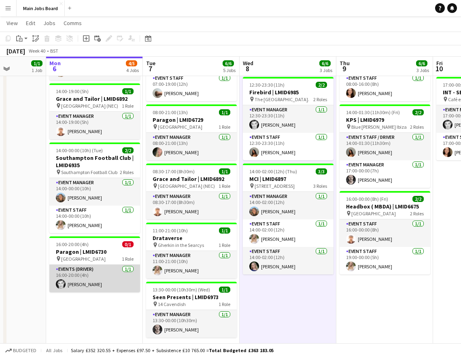
click at [85, 275] on app-card-role "Events (Driver) [DATE] 16:00-20:00 (4h) [PERSON_NAME]" at bounding box center [94, 279] width 91 height 28
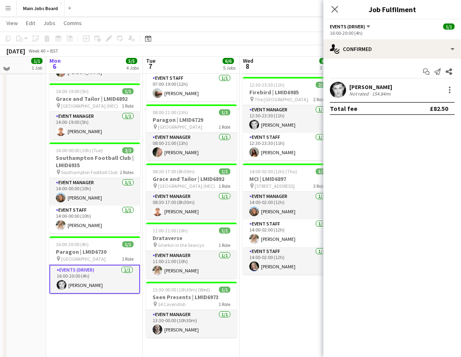
scroll to position [109, 0]
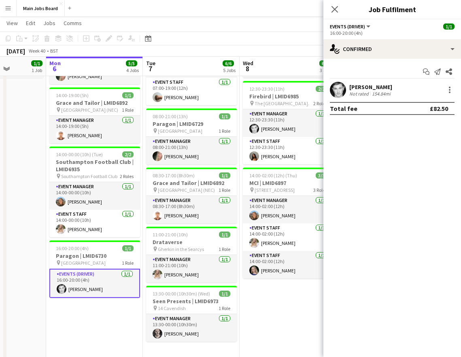
click at [269, 284] on app-date-cell "09:30-18:30 (9h) 1/1 Grace and Tailor | LMID6892 pin National Exhibition Centre…" at bounding box center [287, 197] width 97 height 357
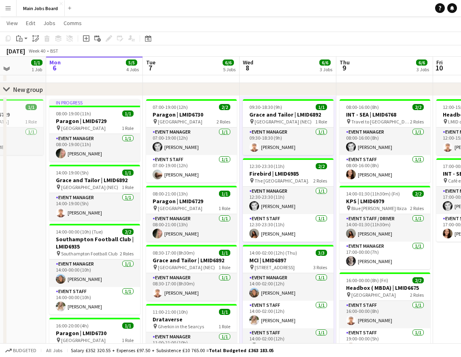
scroll to position [31, 0]
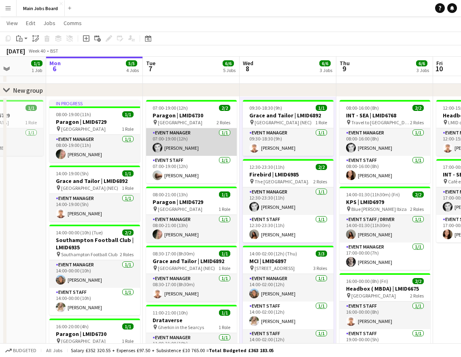
click at [183, 144] on app-card-role "Event Manager [DATE] 07:00-19:00 (12h) [PERSON_NAME]" at bounding box center [191, 142] width 91 height 28
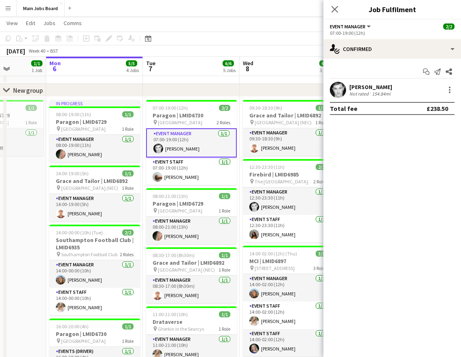
click at [339, 90] on app-user-avatar at bounding box center [338, 90] width 16 height 16
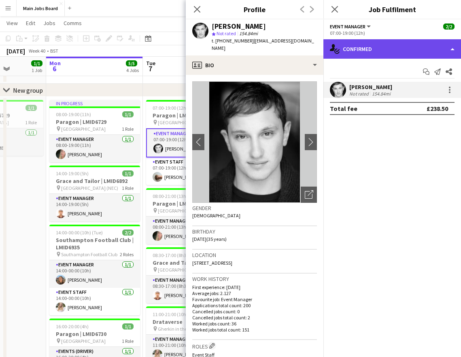
click at [348, 47] on div "single-neutral-actions-check-2 Confirmed" at bounding box center [392, 48] width 138 height 19
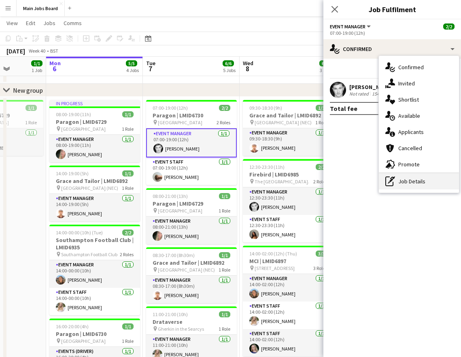
click at [410, 186] on div "pen-write Job Details" at bounding box center [419, 181] width 80 height 16
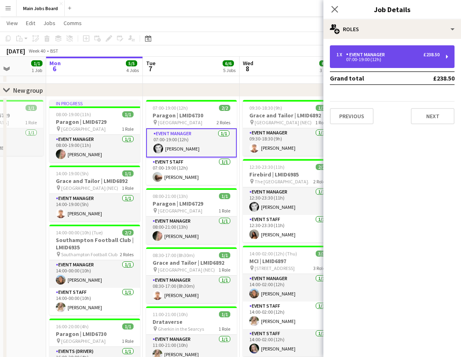
click at [399, 51] on div "1 x Event Manager £238.50 07:00-19:00 (12h)" at bounding box center [392, 56] width 125 height 23
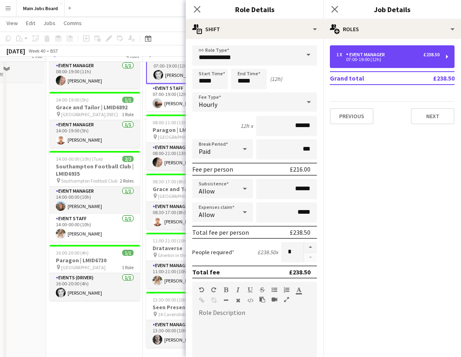
scroll to position [108, 0]
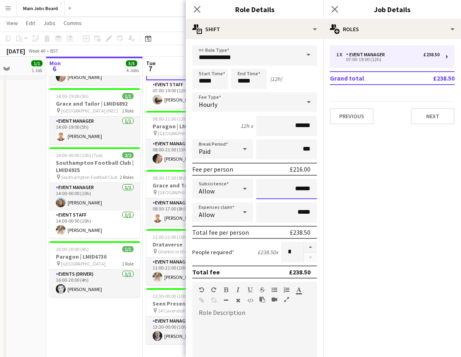
click at [301, 190] on input "******" at bounding box center [286, 189] width 61 height 20
type input "**"
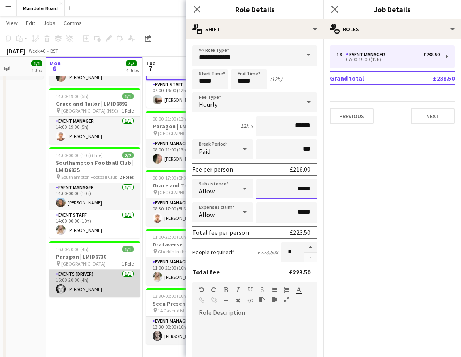
type input "*****"
click at [104, 284] on app-card-role "Events (Driver) [DATE] 16:00-20:00 (4h) [PERSON_NAME]" at bounding box center [94, 283] width 91 height 28
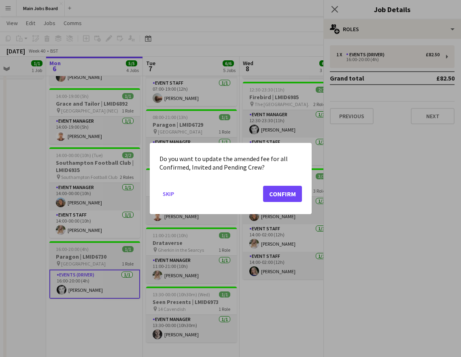
scroll to position [0, 244]
click at [293, 183] on mat-dialog-actions "Skip Confirm" at bounding box center [230, 197] width 142 height 34
click at [288, 193] on button "Confirm" at bounding box center [282, 194] width 39 height 16
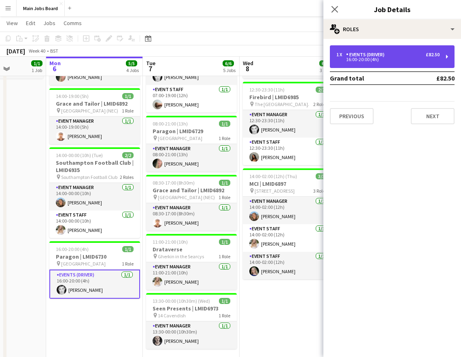
click at [360, 58] on div "16:00-20:00 (4h)" at bounding box center [387, 59] width 103 height 4
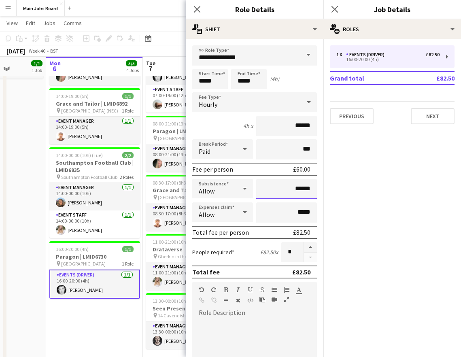
click at [313, 193] on input "******" at bounding box center [286, 189] width 61 height 20
type input "**"
type input "******"
click at [365, 199] on mat-expansion-panel "pencil3 General details 1 x Events (Driver) £82.50 16:00-20:00 (4h) Grand total…" at bounding box center [392, 198] width 138 height 318
click at [334, 8] on icon "Close pop-in" at bounding box center [334, 9] width 8 height 8
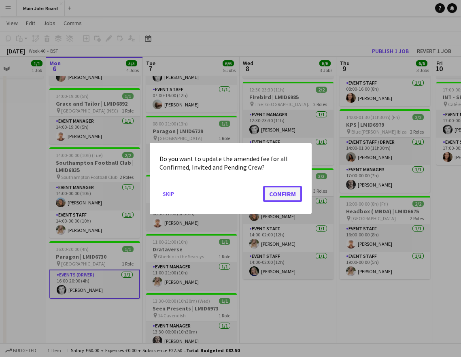
click at [281, 198] on button "Confirm" at bounding box center [282, 194] width 39 height 16
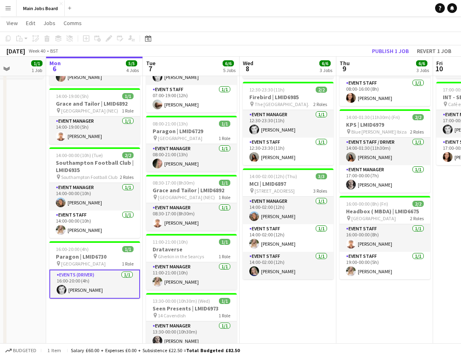
scroll to position [108, 0]
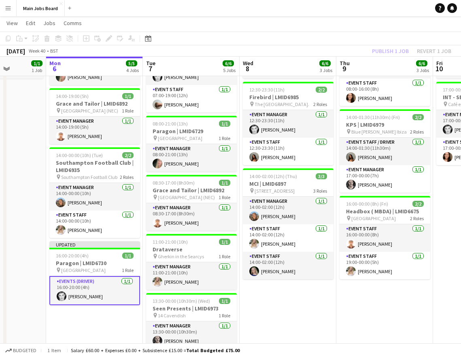
click at [375, 53] on div "Publish 1 job Revert 1 job" at bounding box center [411, 51] width 99 height 11
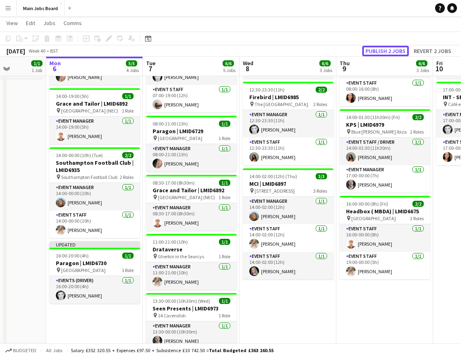
click at [375, 53] on button "Publish 2 jobs" at bounding box center [385, 51] width 47 height 11
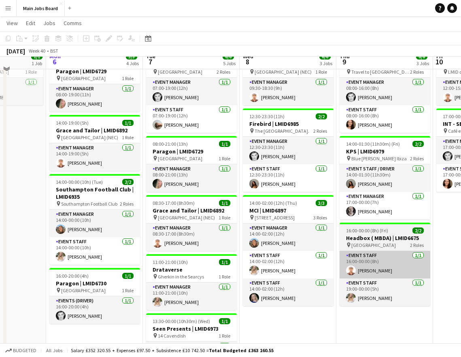
scroll to position [75, 0]
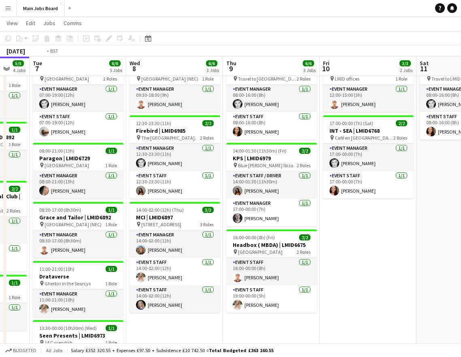
drag, startPoint x: 364, startPoint y: 265, endPoint x: 125, endPoint y: 265, distance: 239.9
click at [137, 265] on app-calendar-viewport "Fri 3 Sat 4 Sun 5 1/1 1 Job Mon 6 5/5 4 Jobs Tue 7 6/6 5 Jobs Wed 8 6/6 3 Jobs …" at bounding box center [230, 186] width 461 height 459
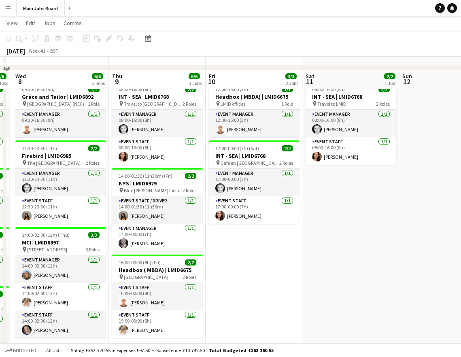
scroll to position [49, 0]
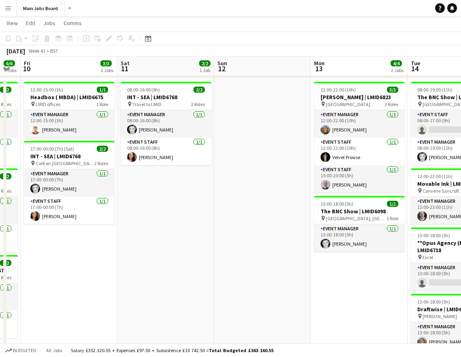
drag, startPoint x: 278, startPoint y: 205, endPoint x: 135, endPoint y: 211, distance: 143.3
click at [139, 211] on app-calendar-viewport "Tue 7 6/6 5 Jobs Wed 8 6/6 3 Jobs Thu 9 6/6 3 Jobs Fri 10 3/3 2 Jobs Sat 11 2/2…" at bounding box center [230, 211] width 461 height 459
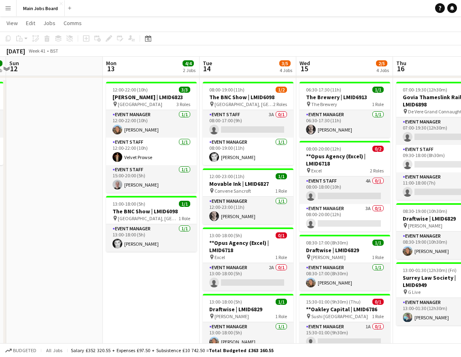
scroll to position [0, 340]
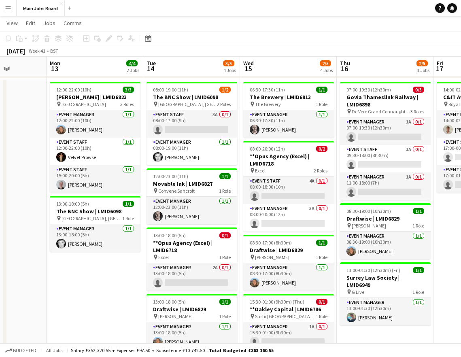
drag, startPoint x: 305, startPoint y: 212, endPoint x: 45, endPoint y: 212, distance: 260.5
click at [45, 212] on app-calendar-viewport "Thu 9 6/6 3 Jobs Fri 10 3/3 2 Jobs Sat 11 2/2 1 Job Sun 12 Mon 13 4/4 2 Jobs Tu…" at bounding box center [230, 211] width 461 height 459
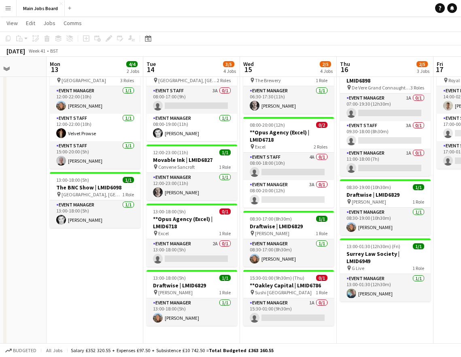
scroll to position [84, 0]
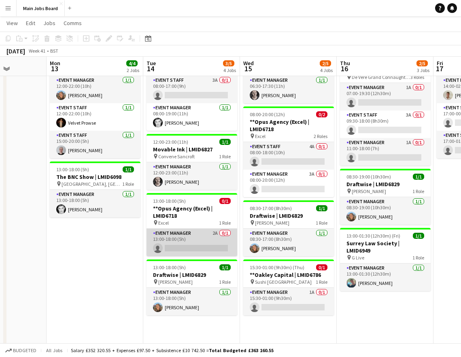
click at [215, 235] on app-card-role "Event Manager 2A 0/1 13:00-18:00 (5h) single-neutral-actions" at bounding box center [191, 243] width 91 height 28
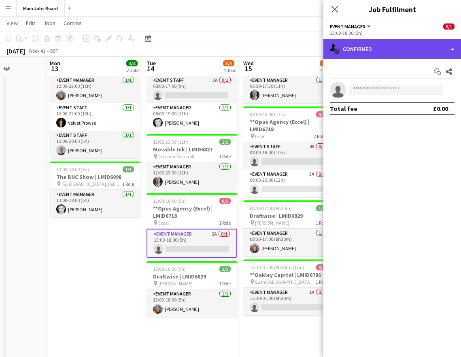
click at [396, 54] on div "single-neutral-actions-check-2 Confirmed" at bounding box center [392, 48] width 138 height 19
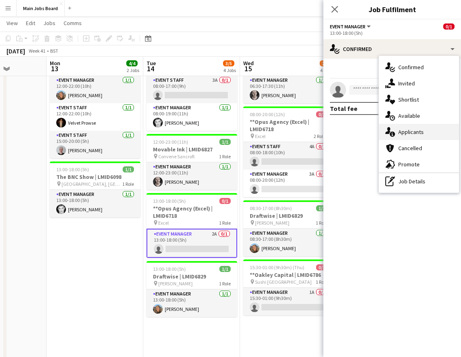
click at [442, 125] on div "single-neutral-actions-information Applicants" at bounding box center [419, 132] width 80 height 16
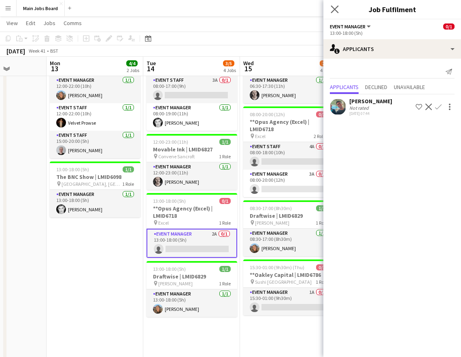
click at [333, 4] on app-icon "Close pop-in" at bounding box center [335, 10] width 12 height 12
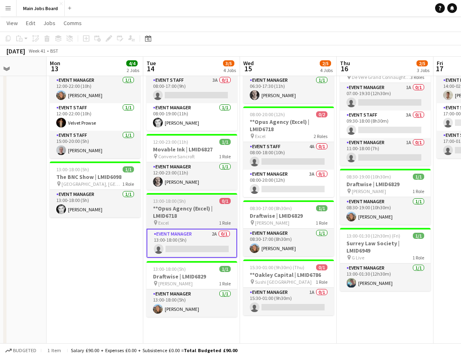
click at [206, 209] on h3 "**Opus Agency (Excel) | LMID6718" at bounding box center [191, 212] width 91 height 15
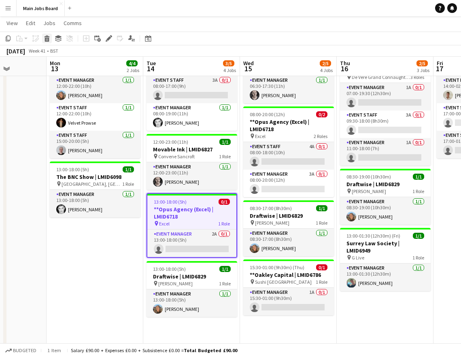
click at [46, 40] on icon at bounding box center [47, 40] width 4 height 4
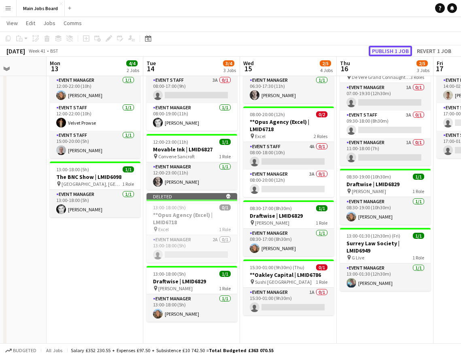
click at [385, 51] on button "Publish 1 job" at bounding box center [389, 51] width 43 height 11
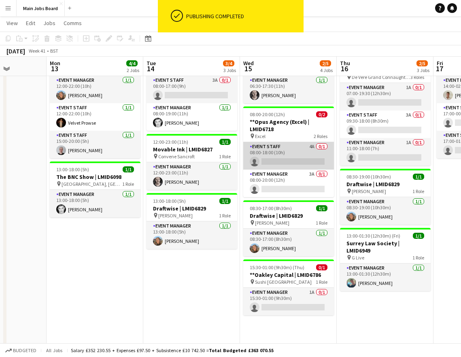
click at [311, 146] on app-card-role "Event Staff 4A 0/1 08:00-18:00 (10h) single-neutral-actions" at bounding box center [288, 156] width 91 height 28
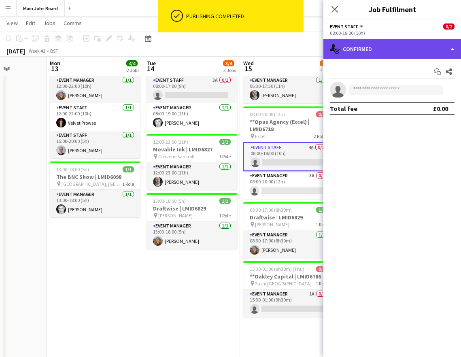
click at [370, 51] on div "single-neutral-actions-check-2 Confirmed" at bounding box center [392, 48] width 138 height 19
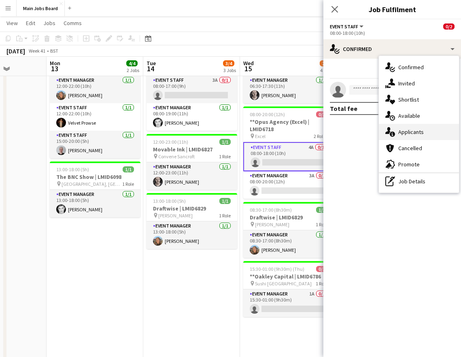
click at [417, 131] on span "Applicants" at bounding box center [410, 131] width 25 height 7
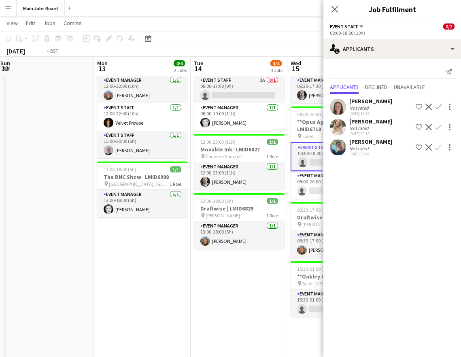
drag, startPoint x: 165, startPoint y: 305, endPoint x: 110, endPoint y: 305, distance: 54.6
click at [111, 284] on app-calendar-viewport "Thu 9 6/6 3 Jobs Fri 10 3/3 2 Jobs Sat 11 2/2 1 Job Sun 12 Mon 13 4/4 2 Jobs Tu…" at bounding box center [230, 174] width 461 height 453
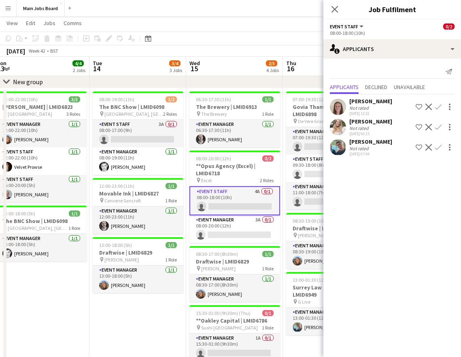
scroll to position [25, 0]
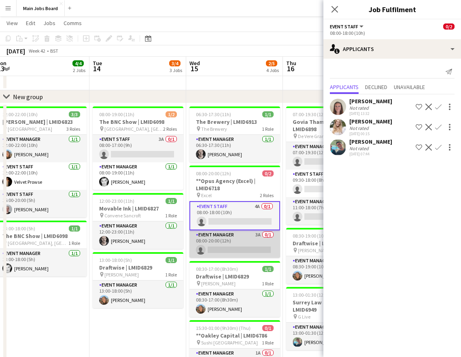
click at [257, 237] on app-card-role "Event Manager 3A 0/1 08:00-20:00 (12h) single-neutral-actions" at bounding box center [234, 244] width 91 height 28
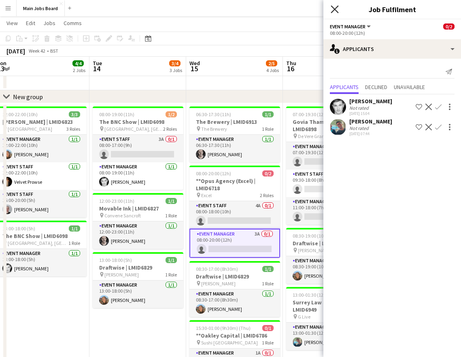
click at [334, 7] on icon "Close pop-in" at bounding box center [334, 9] width 8 height 8
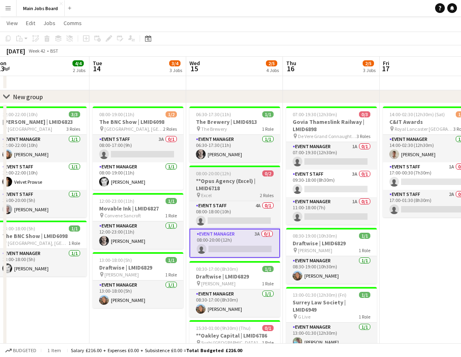
click at [224, 189] on h3 "**Opus Agency (Excel) | LMID6718" at bounding box center [234, 184] width 91 height 15
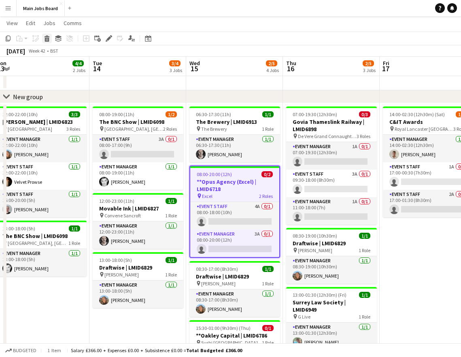
click at [45, 39] on icon at bounding box center [47, 40] width 4 height 4
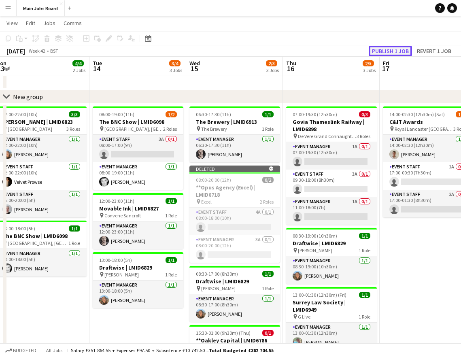
click at [381, 48] on button "Publish 1 job" at bounding box center [389, 51] width 43 height 11
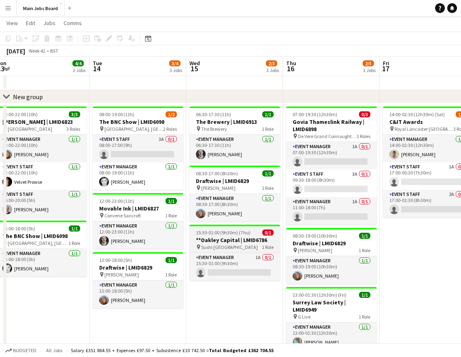
click at [233, 237] on h3 "**Oakley Capital | LMID6786" at bounding box center [234, 239] width 91 height 7
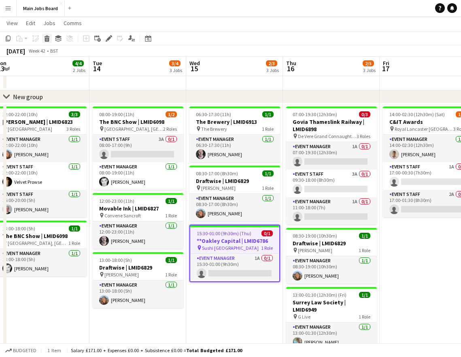
click at [48, 41] on icon at bounding box center [47, 40] width 4 height 4
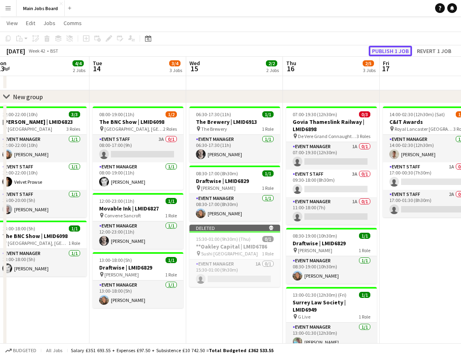
click at [391, 47] on button "Publish 1 job" at bounding box center [389, 51] width 43 height 11
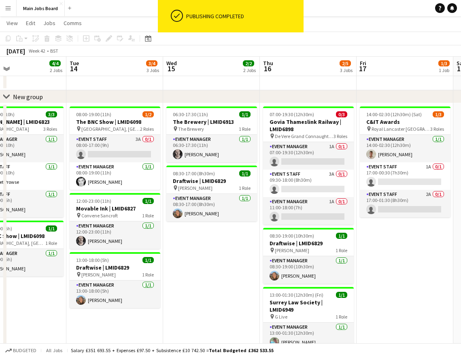
drag, startPoint x: 261, startPoint y: 260, endPoint x: 233, endPoint y: 260, distance: 27.5
click at [233, 260] on app-calendar-viewport "Fri 10 3/3 2 Jobs Sat 11 2/2 1 Job Sun 12 Mon 13 4/4 2 Jobs Tue 14 3/4 3 Jobs W…" at bounding box center [230, 233] width 461 height 453
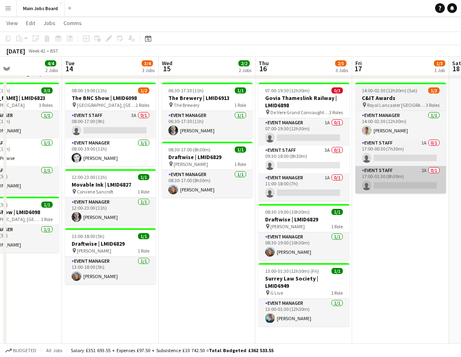
scroll to position [44, 0]
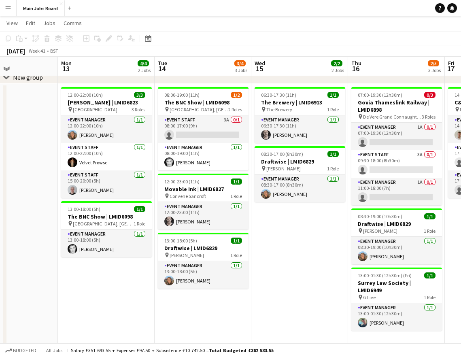
drag, startPoint x: 177, startPoint y: 264, endPoint x: 269, endPoint y: 257, distance: 92.5
click at [269, 257] on app-calendar-viewport "Fri 10 3/3 2 Jobs Sat 11 2/2 1 Job Sun 12 Mon 13 4/4 2 Jobs Tue 14 3/4 3 Jobs W…" at bounding box center [230, 213] width 461 height 453
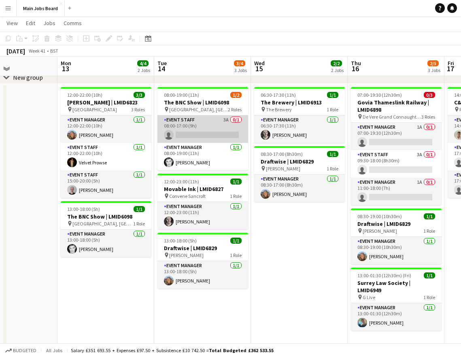
click at [230, 125] on app-card-role "Event Staff 3A 0/1 08:00-17:00 (9h) single-neutral-actions" at bounding box center [202, 129] width 91 height 28
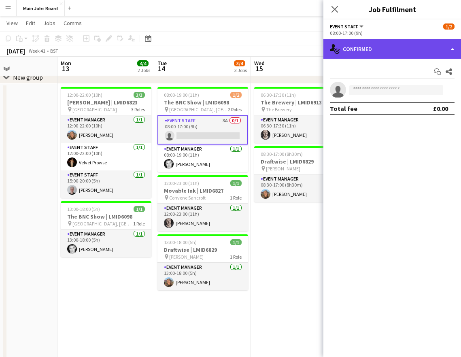
click at [377, 47] on div "single-neutral-actions-check-2 Confirmed" at bounding box center [392, 48] width 138 height 19
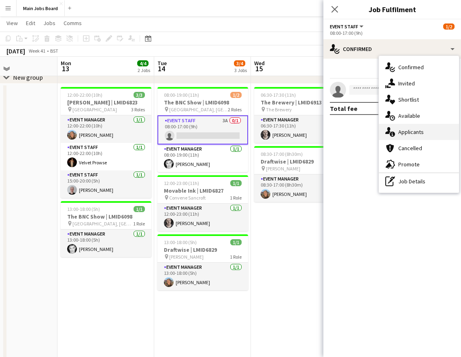
click at [420, 130] on span "Applicants" at bounding box center [410, 131] width 25 height 7
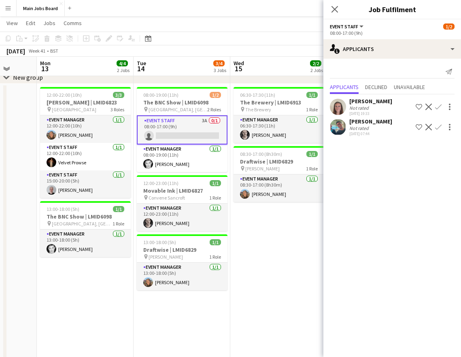
scroll to position [0, 265]
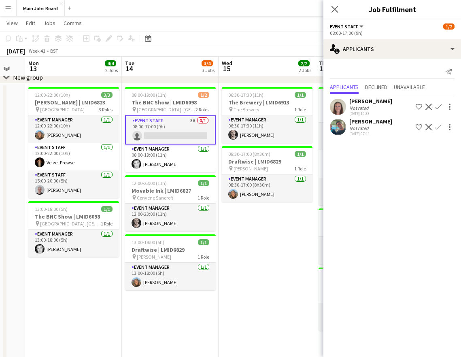
drag, startPoint x: 266, startPoint y: 295, endPoint x: 233, endPoint y: 295, distance: 32.4
click at [233, 284] on app-calendar-viewport "Fri 10 3/3 2 Jobs Sat 11 2/2 1 Job Sun 12 Mon 13 4/4 2 Jobs Tue 14 3/4 3 Jobs W…" at bounding box center [230, 213] width 461 height 453
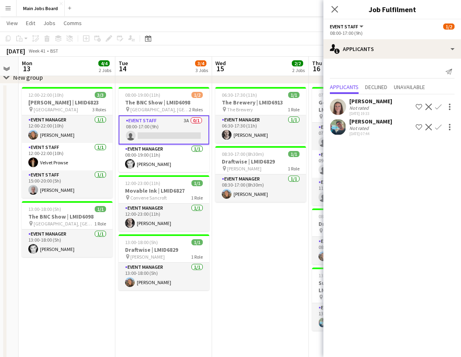
scroll to position [0, 276]
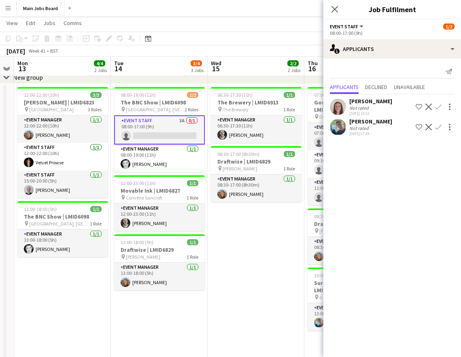
drag, startPoint x: 235, startPoint y: 299, endPoint x: 223, endPoint y: 298, distance: 11.4
click at [223, 284] on app-calendar-viewport "Fri 10 3/3 2 Jobs Sat 11 2/2 1 Job Sun 12 Mon 13 4/4 2 Jobs Tue 14 3/4 3 Jobs W…" at bounding box center [230, 213] width 461 height 453
click at [146, 129] on app-card-role "Event Staff 3A 0/1 08:00-17:00 (9h) single-neutral-actions" at bounding box center [159, 129] width 91 height 29
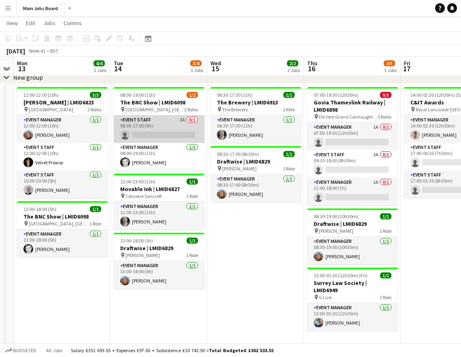
click at [146, 129] on app-card-role "Event Staff 3A 0/1 08:00-17:00 (9h) single-neutral-actions" at bounding box center [159, 129] width 91 height 28
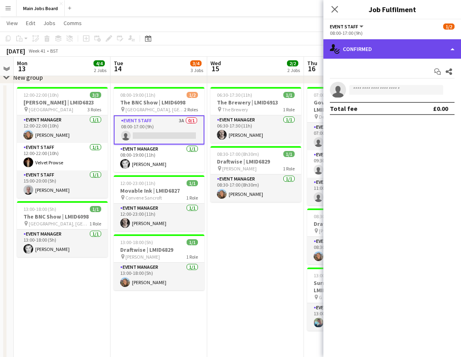
click at [363, 50] on div "single-neutral-actions-check-2 Confirmed" at bounding box center [392, 48] width 138 height 19
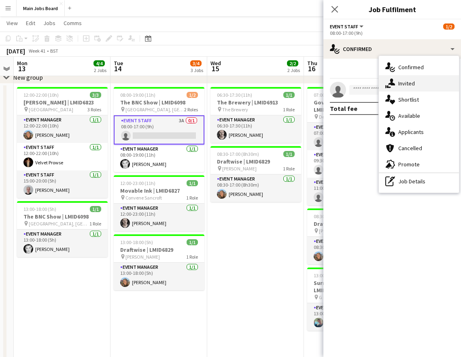
click at [423, 88] on div "single-neutral-actions-share-1 Invited" at bounding box center [419, 83] width 80 height 16
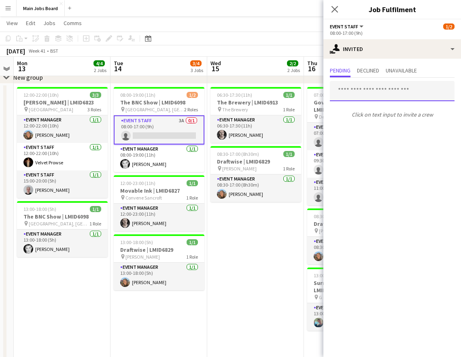
click at [370, 95] on input "text" at bounding box center [392, 91] width 125 height 20
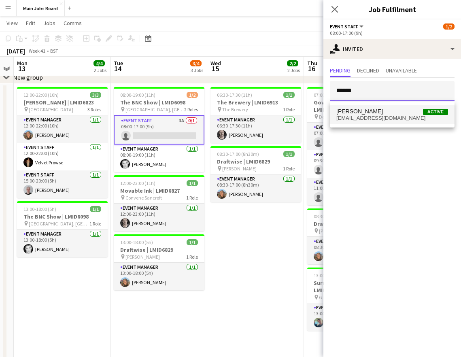
type input "******"
click at [399, 118] on span "[EMAIL_ADDRESS][DOMAIN_NAME]" at bounding box center [392, 118] width 112 height 6
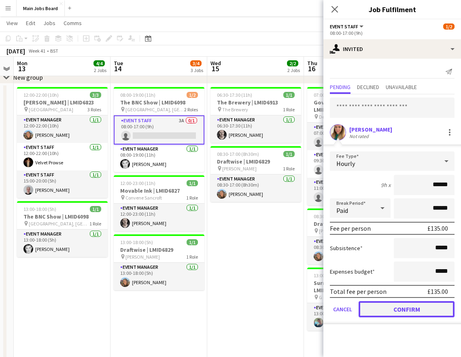
click at [398, 284] on button "Confirm" at bounding box center [406, 309] width 96 height 16
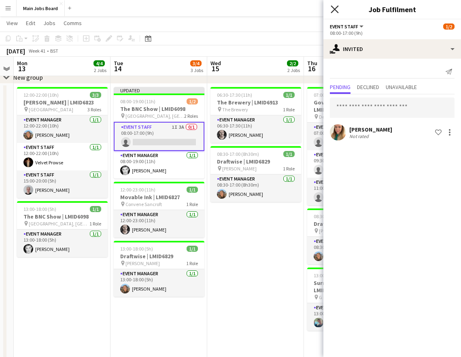
click at [336, 7] on icon "Close pop-in" at bounding box center [334, 9] width 8 height 8
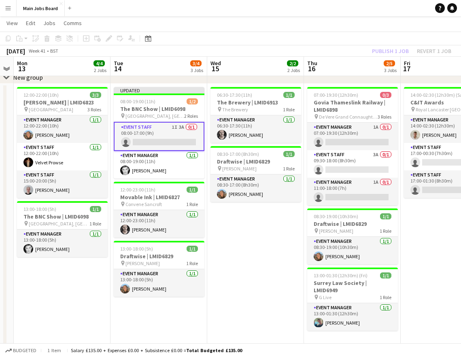
click at [392, 57] on app-board-header-date "Thu 16 2/5 3 Jobs" at bounding box center [352, 66] width 97 height 19
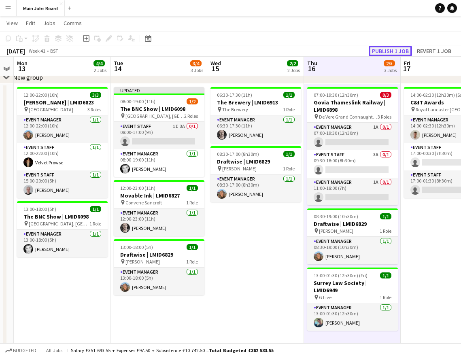
click at [392, 54] on button "Publish 1 job" at bounding box center [389, 51] width 43 height 11
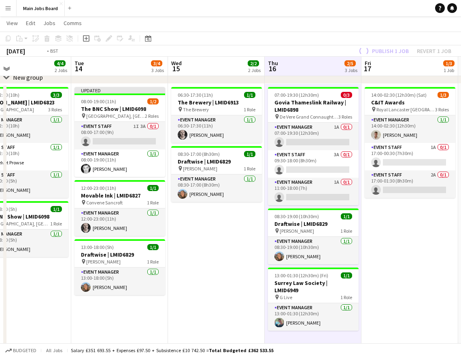
drag, startPoint x: 263, startPoint y: 275, endPoint x: 210, endPoint y: 275, distance: 53.0
click at [211, 275] on app-calendar-viewport "Fri 10 3/3 2 Jobs Sat 11 2/2 1 Job Sun 12 Mon 13 4/4 2 Jobs Tue 14 3/4 3 Jobs W…" at bounding box center [230, 213] width 461 height 453
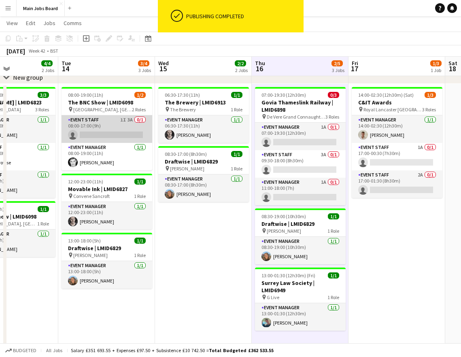
click at [106, 130] on app-card-role "Event Staff 1I 3A 0/1 08:00-17:00 (9h) single-neutral-actions" at bounding box center [106, 129] width 91 height 28
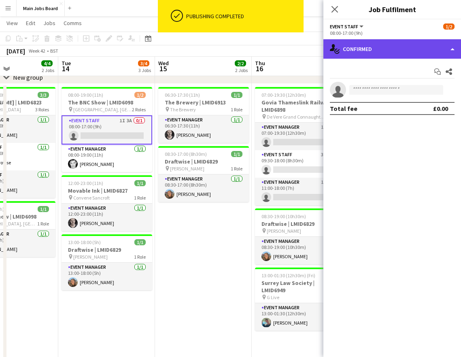
click at [370, 51] on div "single-neutral-actions-check-2 Confirmed" at bounding box center [392, 48] width 138 height 19
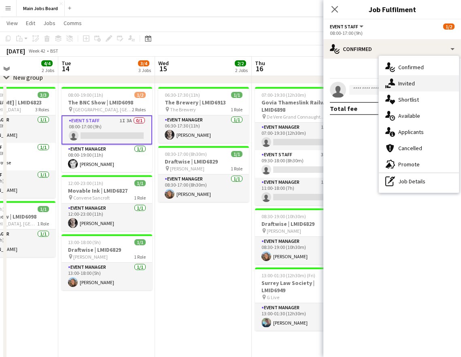
click at [420, 86] on div "single-neutral-actions-share-1 Invited" at bounding box center [419, 83] width 80 height 16
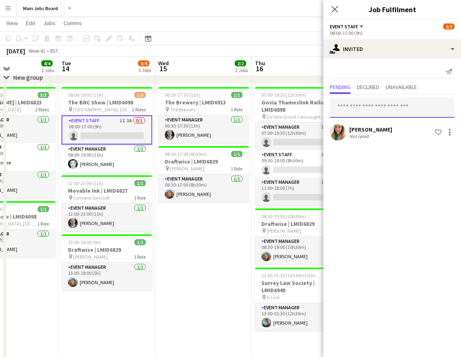
click at [369, 104] on input "text" at bounding box center [392, 107] width 125 height 20
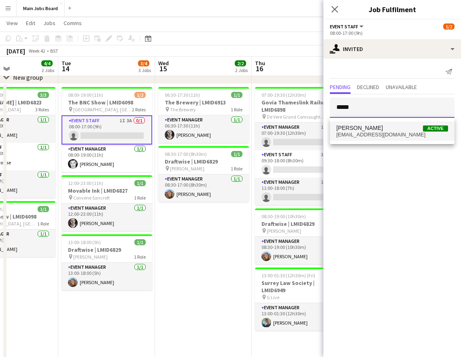
type input "*****"
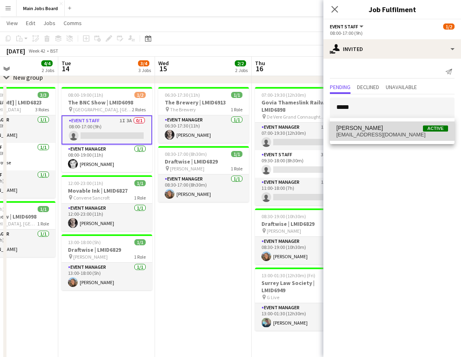
click at [395, 130] on span "[PERSON_NAME] Active" at bounding box center [392, 128] width 112 height 7
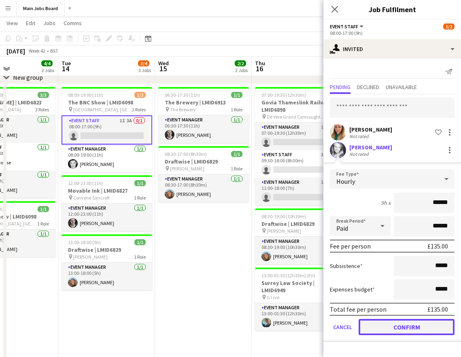
click at [377, 284] on button "Confirm" at bounding box center [406, 327] width 96 height 16
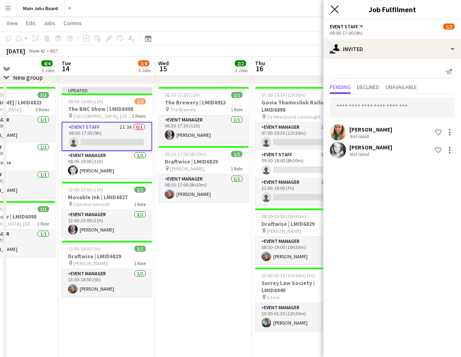
click at [334, 6] on icon "Close pop-in" at bounding box center [334, 9] width 8 height 8
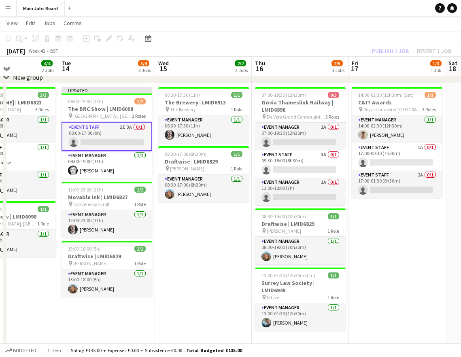
click at [379, 50] on div "Publish 1 job Revert 1 job" at bounding box center [411, 51] width 99 height 11
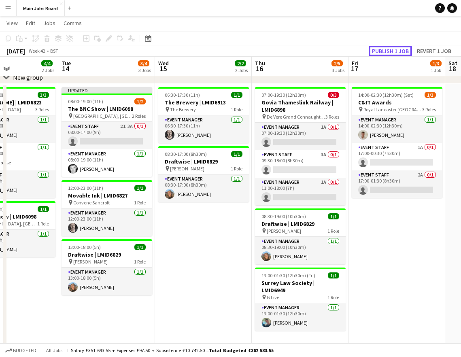
click at [379, 50] on button "Publish 1 job" at bounding box center [389, 51] width 43 height 11
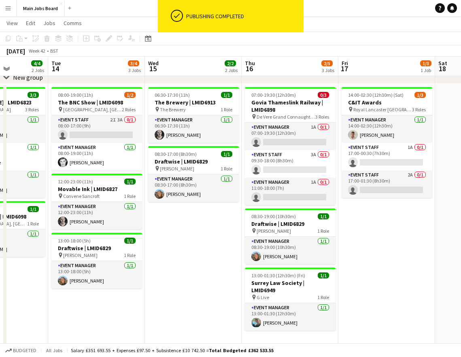
scroll to position [0, 340]
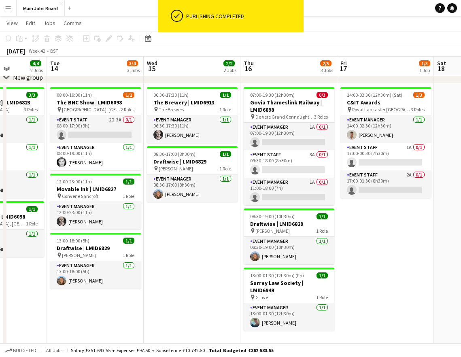
drag, startPoint x: 207, startPoint y: 301, endPoint x: 195, endPoint y: 301, distance: 11.7
click at [195, 284] on app-calendar-viewport "Fri 10 3/3 2 Jobs Sat 11 2/2 1 Job Sun 12 Mon 13 4/4 2 Jobs Tue 14 3/4 3 Jobs W…" at bounding box center [230, 213] width 461 height 453
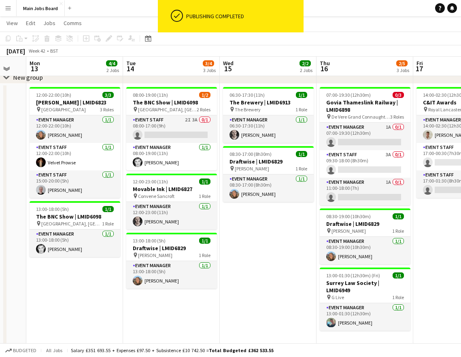
scroll to position [0, 315]
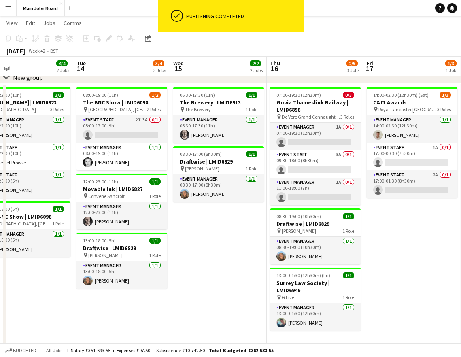
drag, startPoint x: 423, startPoint y: 229, endPoint x: 352, endPoint y: 235, distance: 71.4
click at [352, 235] on app-calendar-viewport "Fri 10 3/3 2 Jobs Sat 11 2/2 1 Job Sun 12 Mon 13 4/4 2 Jobs Tue 14 3/4 3 Jobs W…" at bounding box center [230, 213] width 461 height 453
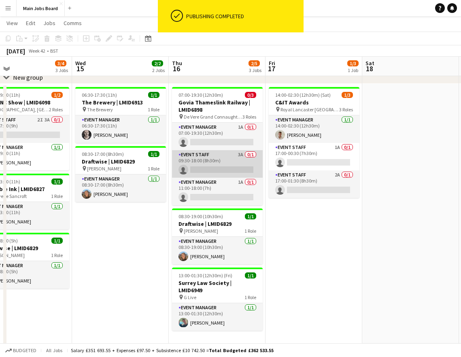
click at [241, 156] on app-card-role "Event Staff 3A 0/1 09:30-18:00 (8h30m) single-neutral-actions" at bounding box center [217, 164] width 91 height 28
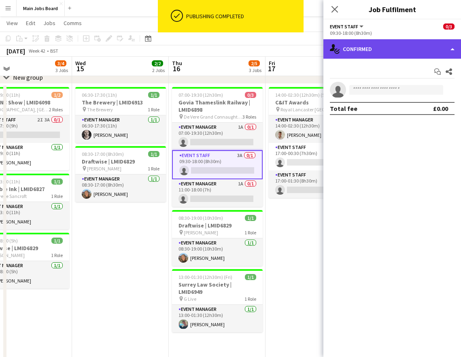
click at [424, 40] on div "single-neutral-actions-check-2 Confirmed" at bounding box center [392, 48] width 138 height 19
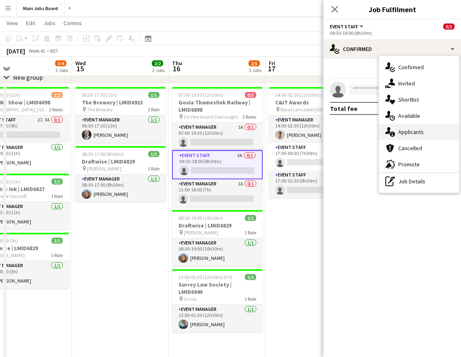
click at [434, 127] on div "single-neutral-actions-information Applicants" at bounding box center [419, 132] width 80 height 16
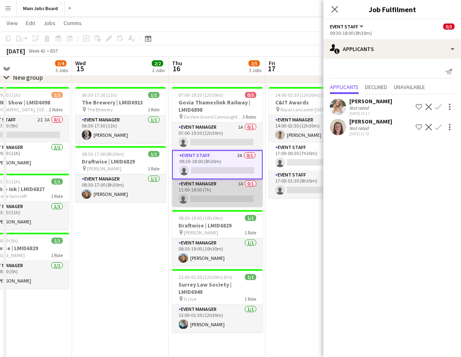
click at [239, 187] on app-card-role "Event Manager 1A 0/1 11:00-18:00 (7h) single-neutral-actions" at bounding box center [217, 193] width 91 height 28
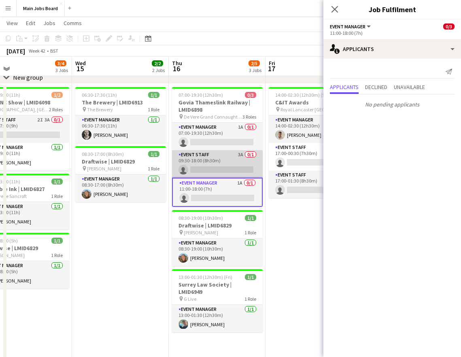
click at [242, 158] on app-card-role "Event Staff 3A 0/1 09:30-18:00 (8h30m) single-neutral-actions" at bounding box center [217, 164] width 91 height 28
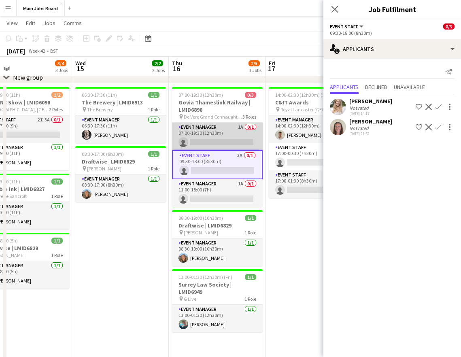
click at [240, 127] on app-card-role "Event Manager 1A 0/1 07:00-19:30 (12h30m) single-neutral-actions" at bounding box center [217, 137] width 91 height 28
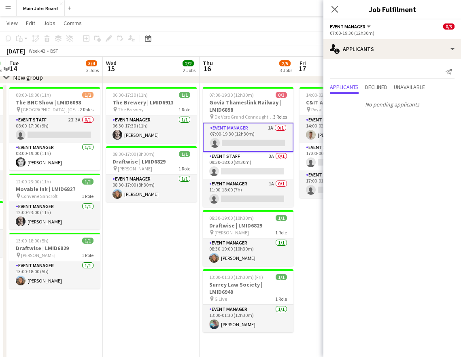
drag, startPoint x: 282, startPoint y: 209, endPoint x: 203, endPoint y: 209, distance: 78.5
click at [203, 209] on app-calendar-viewport "Sat 11 2/2 1 Job Sun 12 Mon 13 4/4 2 Jobs Tue 14 3/4 3 Jobs Wed 15 2/2 2 Jobs T…" at bounding box center [230, 213] width 461 height 453
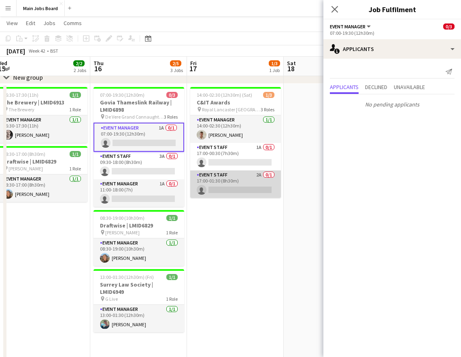
click at [257, 176] on app-card-role "Event Staff 2A 0/1 17:00-01:30 (8h30m) single-neutral-actions" at bounding box center [235, 184] width 91 height 28
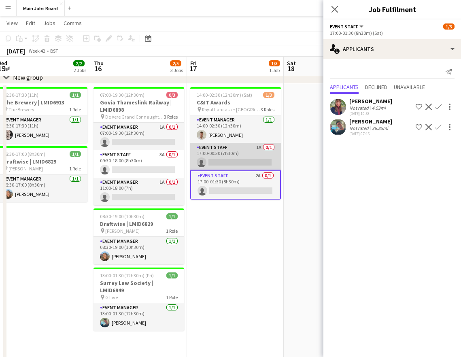
click at [260, 148] on app-card-role "Event Staff 1A 0/1 17:00-00:30 (7h30m) single-neutral-actions" at bounding box center [235, 157] width 91 height 28
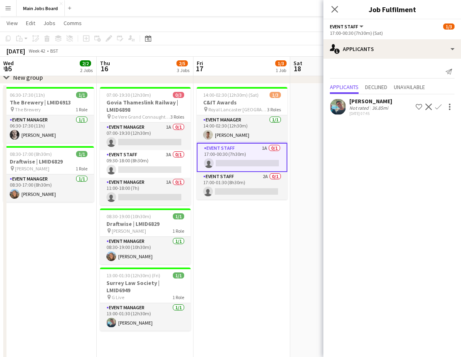
drag, startPoint x: 271, startPoint y: 217, endPoint x: 181, endPoint y: 220, distance: 90.3
click at [181, 220] on app-calendar-viewport "Sun 12 Mon 13 4/4 2 Jobs Tue 14 3/4 3 Jobs Wed 15 2/2 2 Jobs Thu 16 2/5 3 Jobs …" at bounding box center [230, 213] width 461 height 453
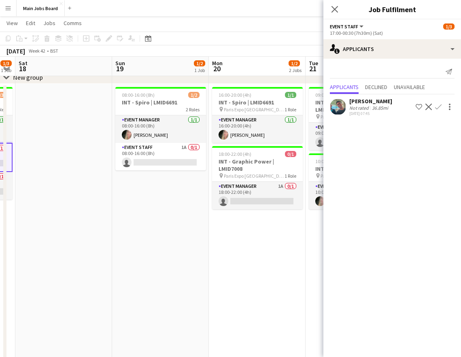
drag, startPoint x: 259, startPoint y: 230, endPoint x: 81, endPoint y: 231, distance: 178.4
click at [81, 231] on app-calendar-viewport "Wed 15 2/2 2 Jobs Thu 16 2/5 3 Jobs Fri 17 1/3 1 Job Sat 18 Sun 19 1/2 1 Job Mo…" at bounding box center [230, 213] width 461 height 453
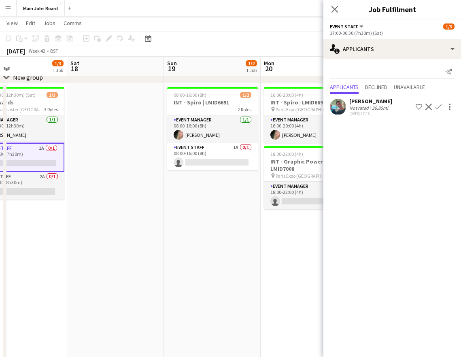
drag, startPoint x: 68, startPoint y: 230, endPoint x: 230, endPoint y: 205, distance: 163.7
click at [229, 205] on app-calendar-viewport "Wed 15 2/2 2 Jobs Thu 16 2/5 3 Jobs Fri 17 1/3 1 Job Sat 18 Sun 19 1/2 1 Job Mo…" at bounding box center [230, 213] width 461 height 453
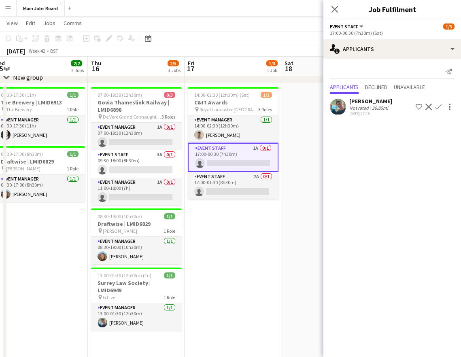
drag, startPoint x: 160, startPoint y: 210, endPoint x: 263, endPoint y: 210, distance: 102.3
click at [265, 210] on app-calendar-viewport "Mon 13 4/4 2 Jobs Tue 14 3/4 3 Jobs Wed 15 2/2 2 Jobs Thu 16 2/5 3 Jobs Fri 17 …" at bounding box center [230, 213] width 461 height 453
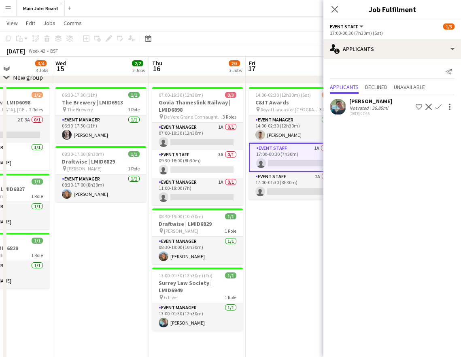
scroll to position [0, 239]
drag, startPoint x: 209, startPoint y: 233, endPoint x: 269, endPoint y: 234, distance: 60.3
click at [270, 234] on app-calendar-viewport "Sun 12 Mon 13 4/4 2 Jobs Tue 14 3/4 3 Jobs Wed 15 2/2 2 Jobs Thu 16 2/5 3 Jobs …" at bounding box center [230, 213] width 461 height 453
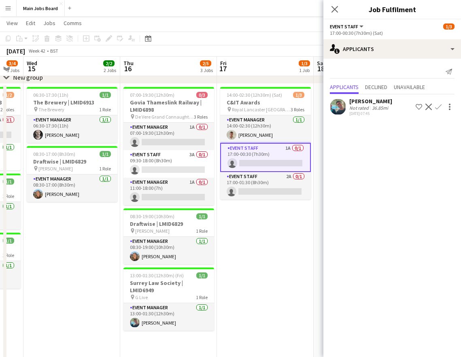
drag, startPoint x: 293, startPoint y: 244, endPoint x: 256, endPoint y: 244, distance: 36.8
click at [256, 244] on app-calendar-viewport "Sun 12 Mon 13 4/4 2 Jobs Tue 14 3/4 3 Jobs Wed 15 2/2 2 Jobs Thu 16 2/5 3 Jobs …" at bounding box center [230, 213] width 461 height 453
